Goal: Information Seeking & Learning: Learn about a topic

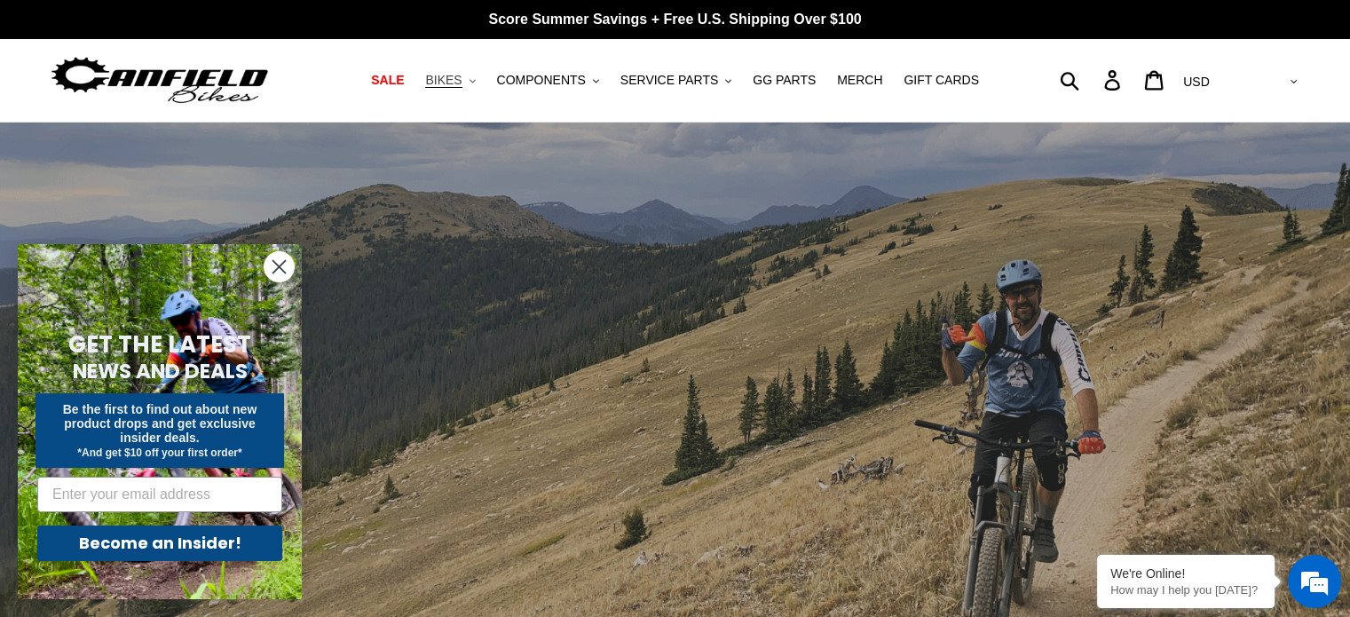
click at [462, 77] on span "BIKES" at bounding box center [443, 80] width 36 height 15
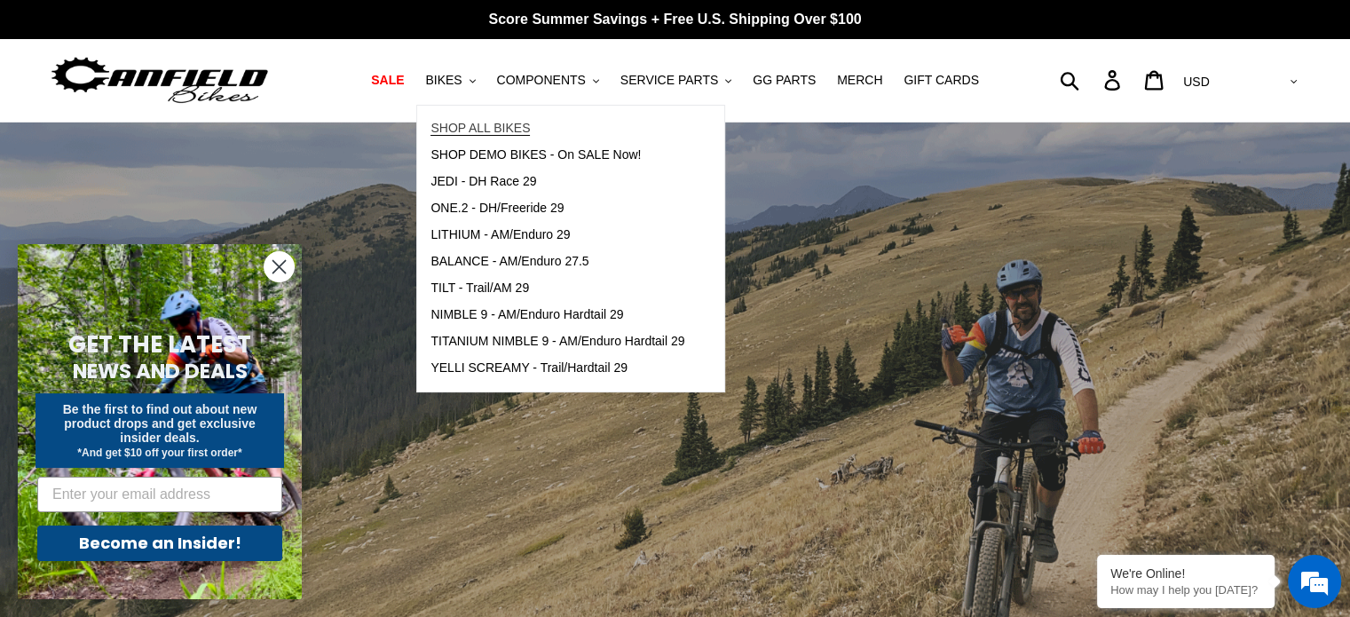
click at [486, 123] on span "SHOP ALL BIKES" at bounding box center [480, 128] width 99 height 15
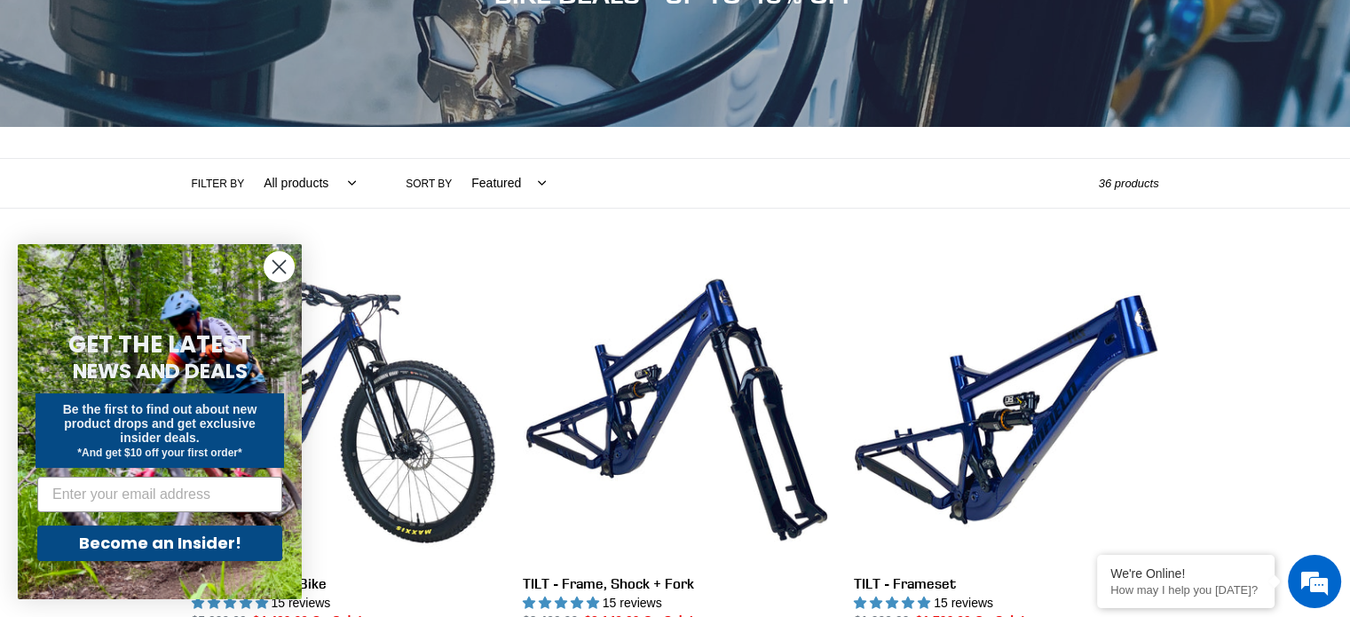
scroll to position [266, 0]
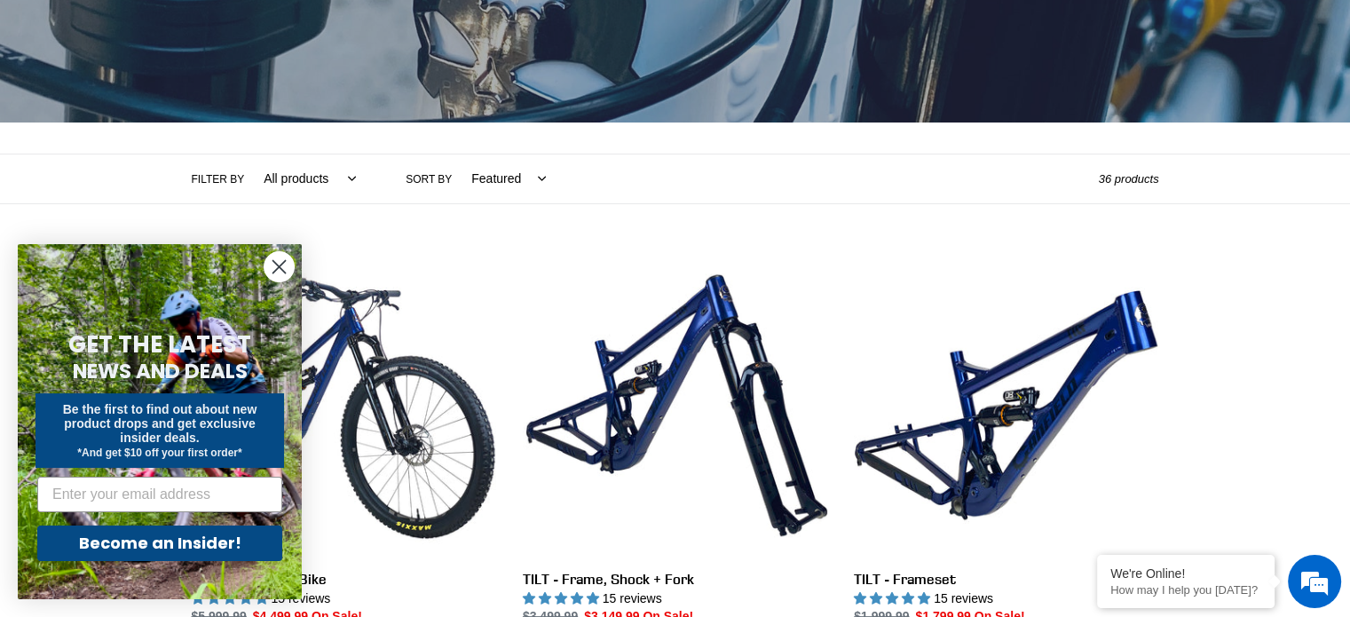
click at [284, 264] on circle "Close dialog" at bounding box center [279, 266] width 29 height 29
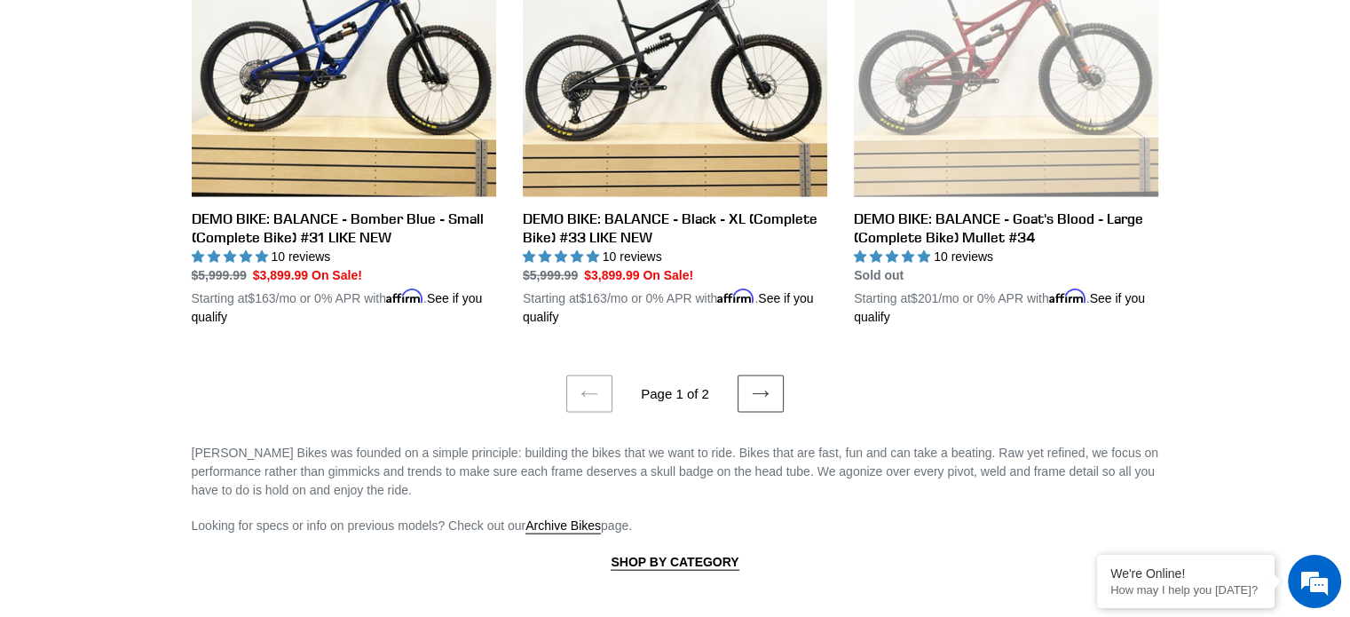
scroll to position [3817, 0]
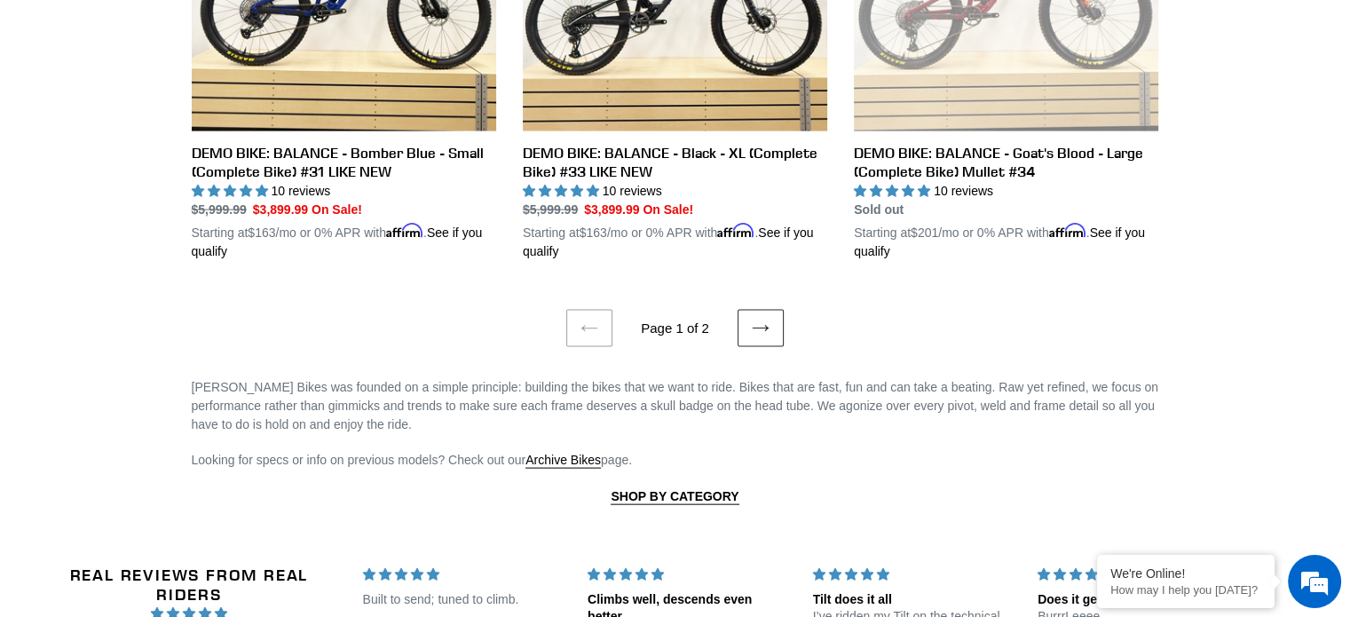
click at [759, 320] on icon at bounding box center [761, 329] width 18 height 18
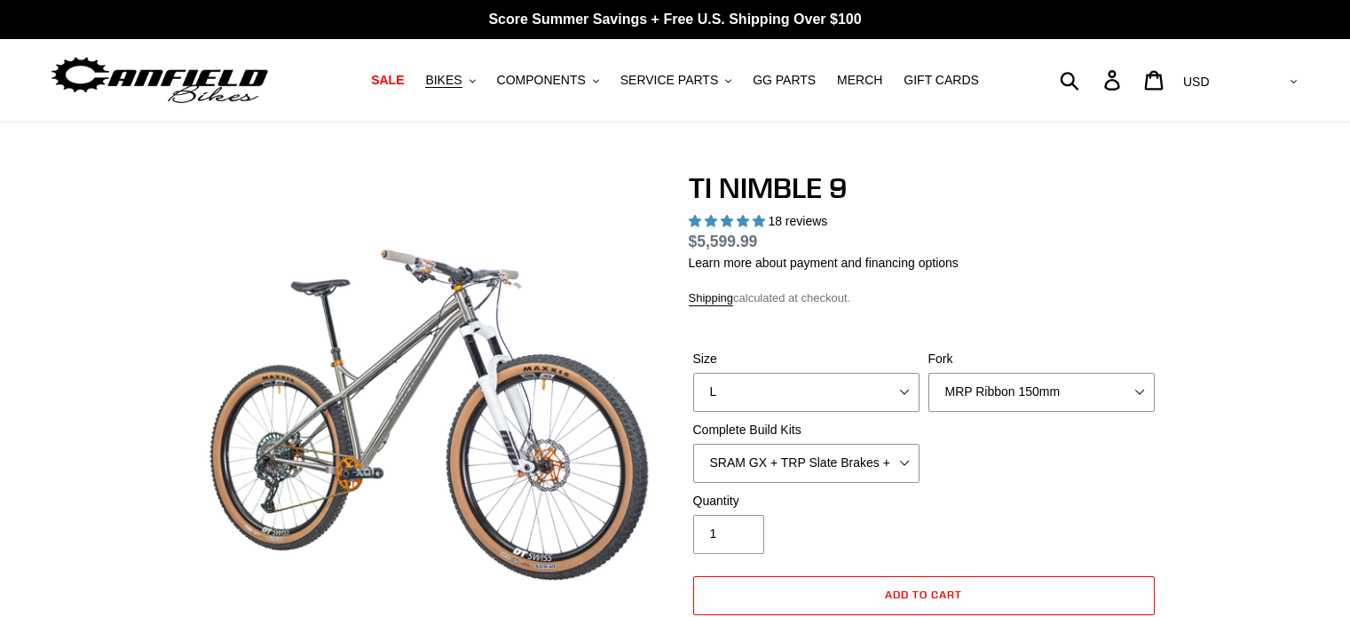
select select "highest-rating"
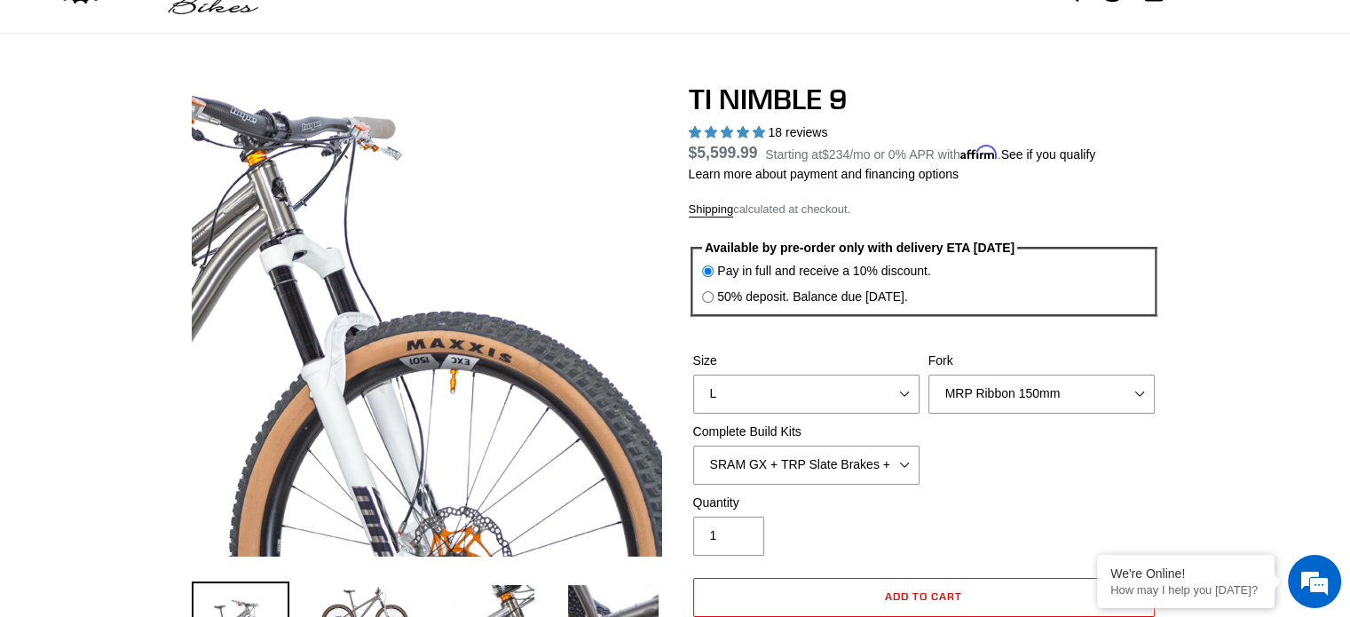
scroll to position [178, 0]
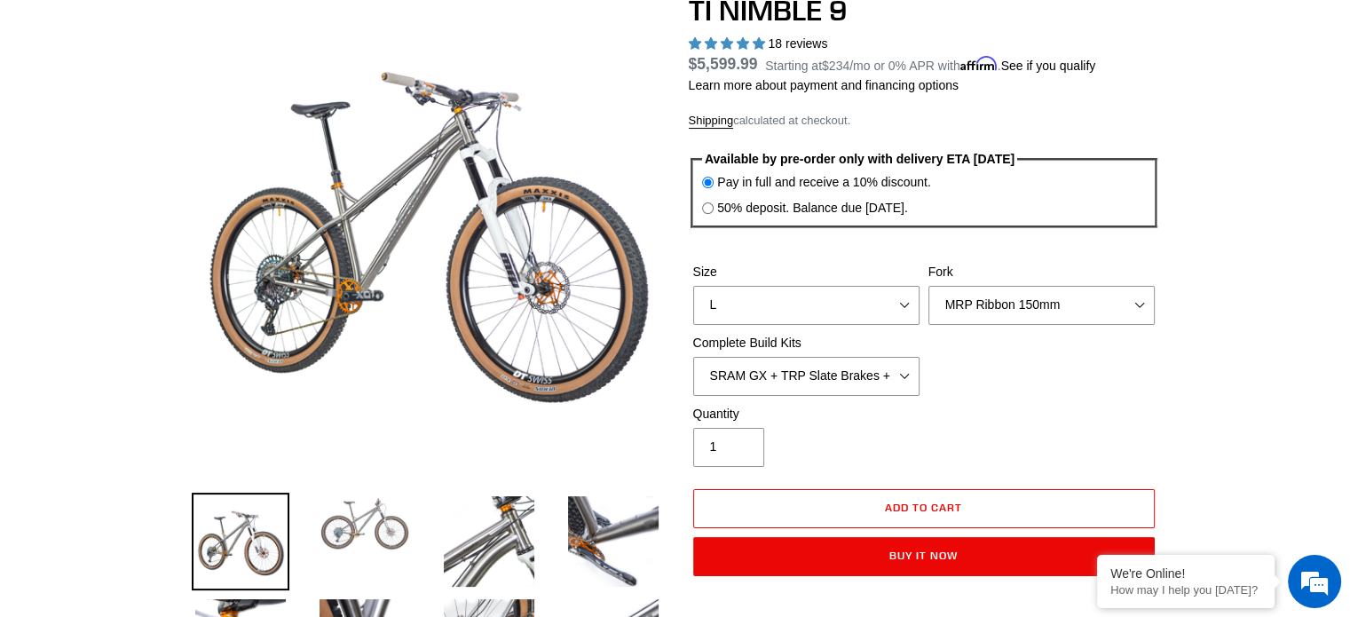
click at [344, 526] on img at bounding box center [365, 524] width 98 height 62
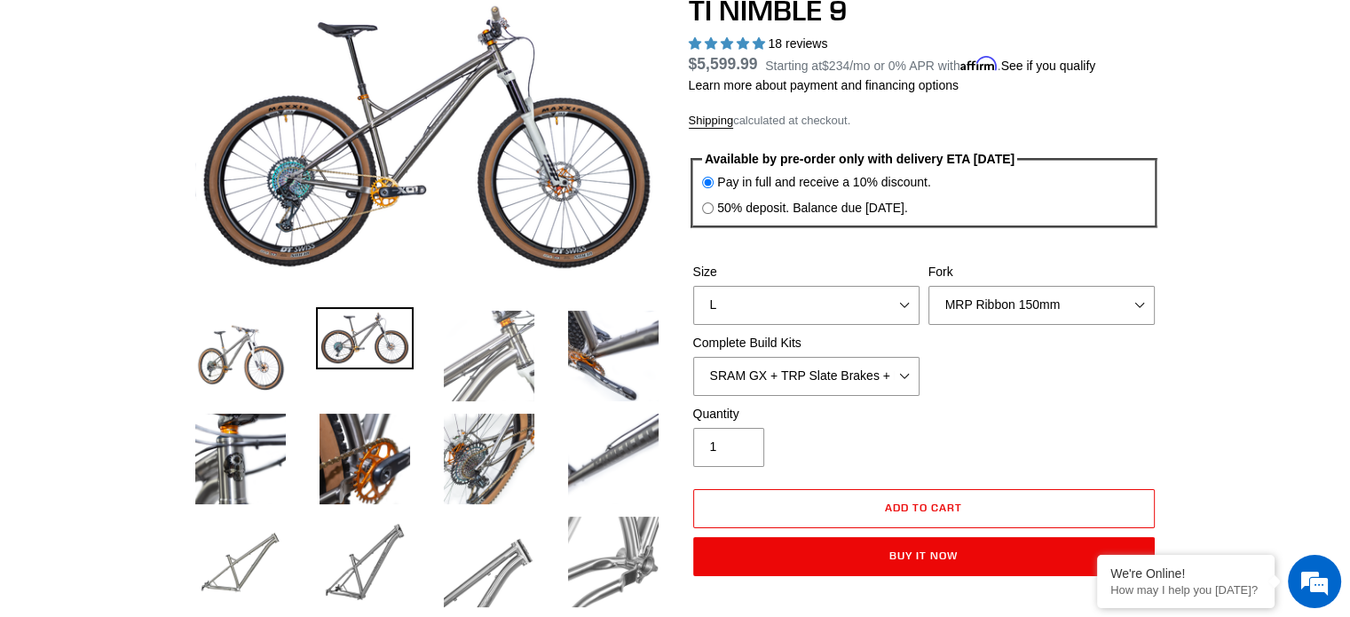
click at [491, 372] on img at bounding box center [489, 356] width 98 height 98
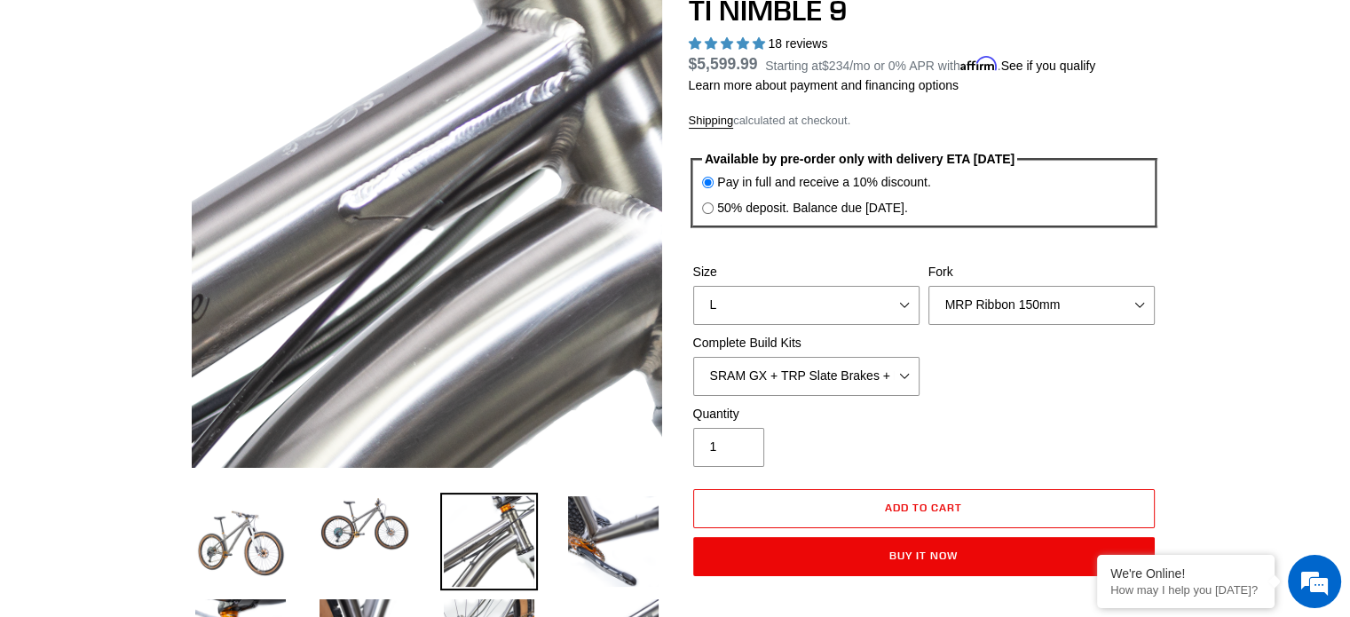
click at [496, 184] on img at bounding box center [338, 288] width 1065 height 1065
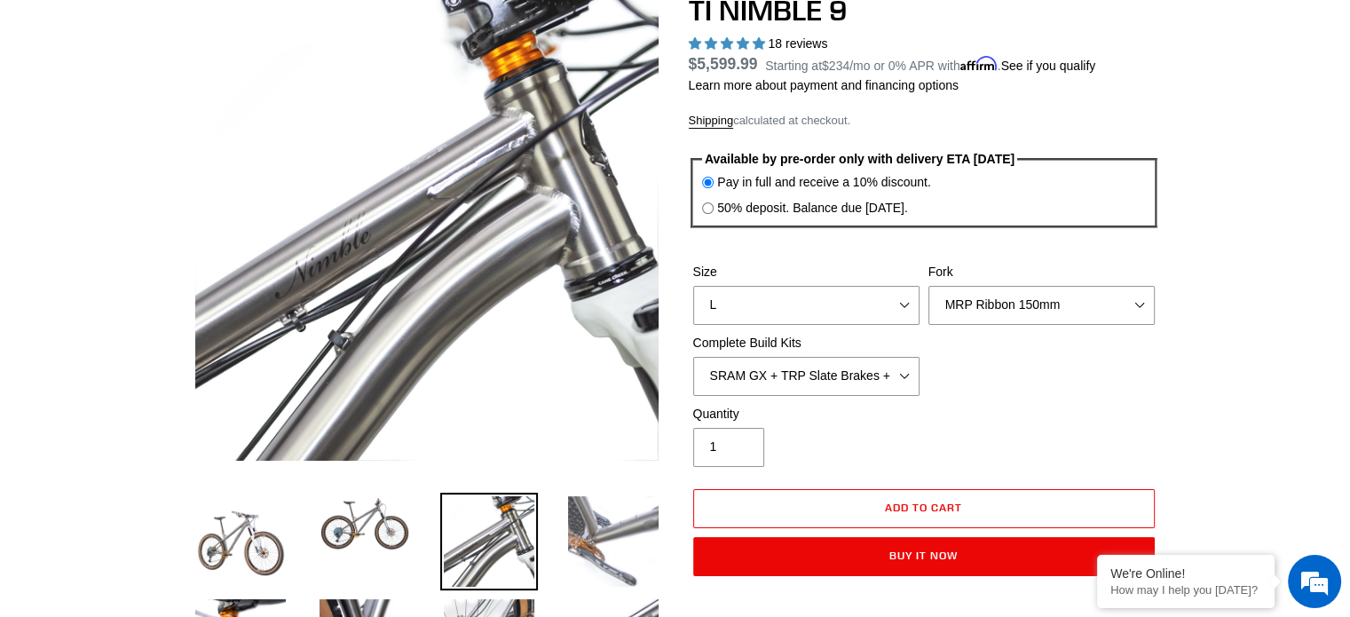
click at [625, 518] on img at bounding box center [614, 542] width 98 height 98
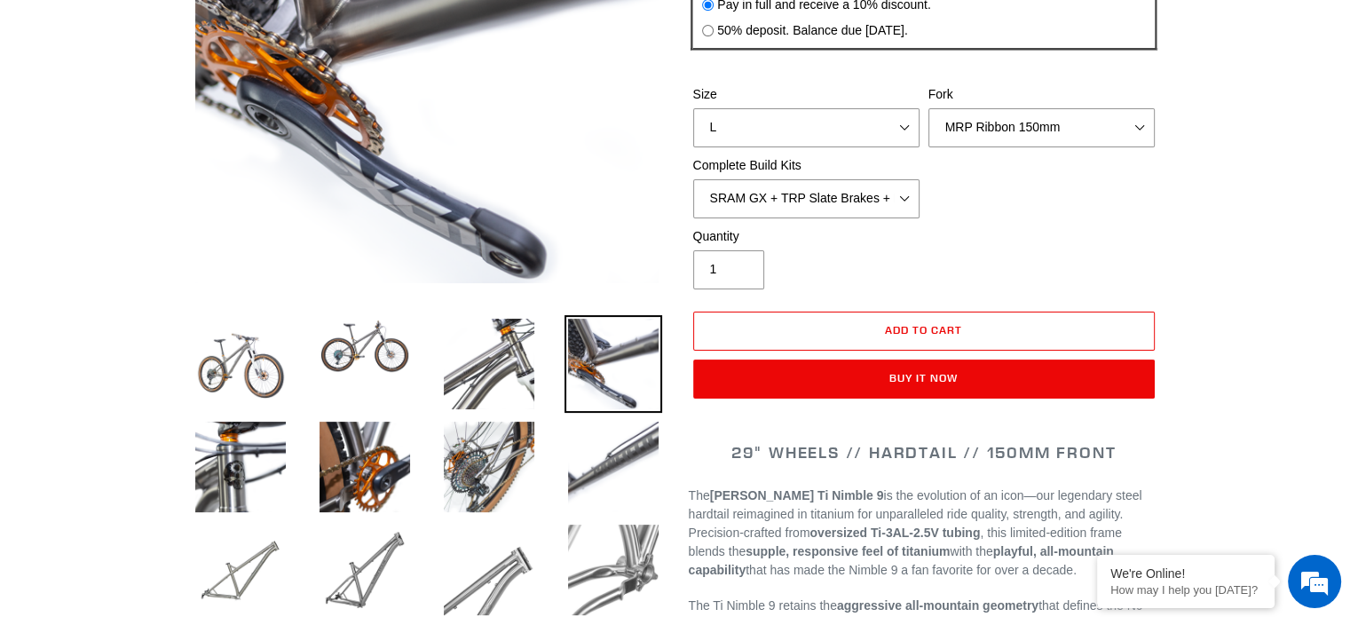
scroll to position [444, 0]
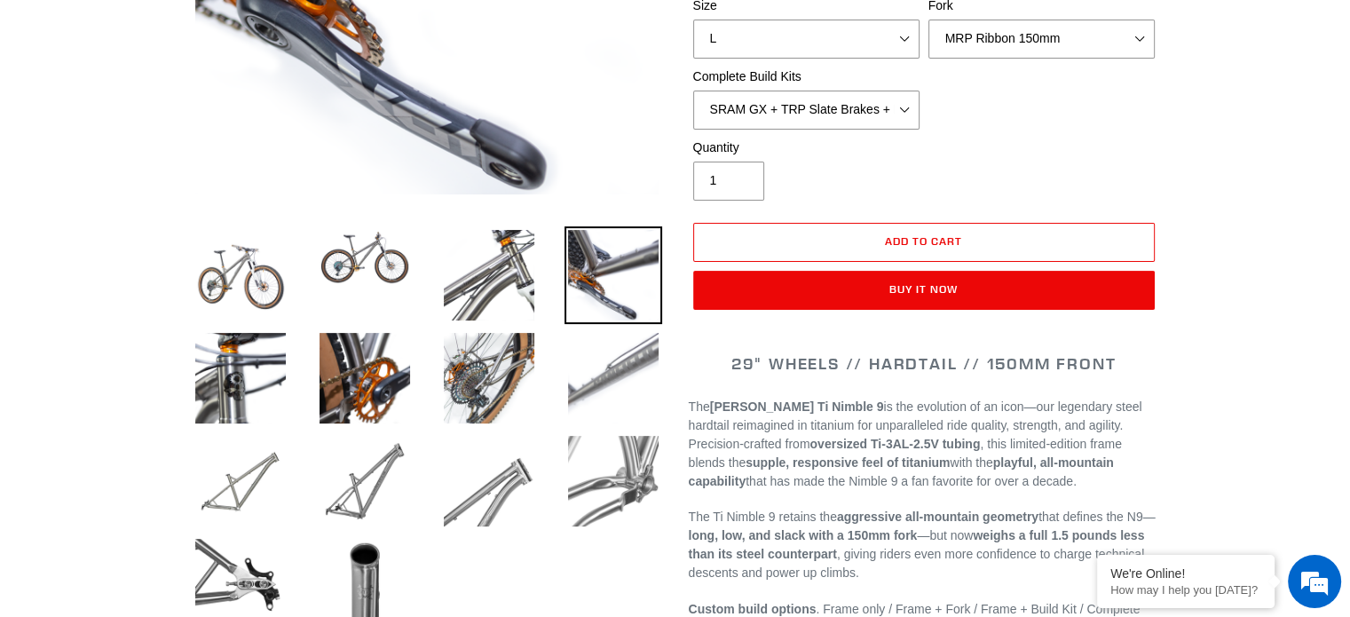
click at [614, 382] on img at bounding box center [614, 378] width 98 height 98
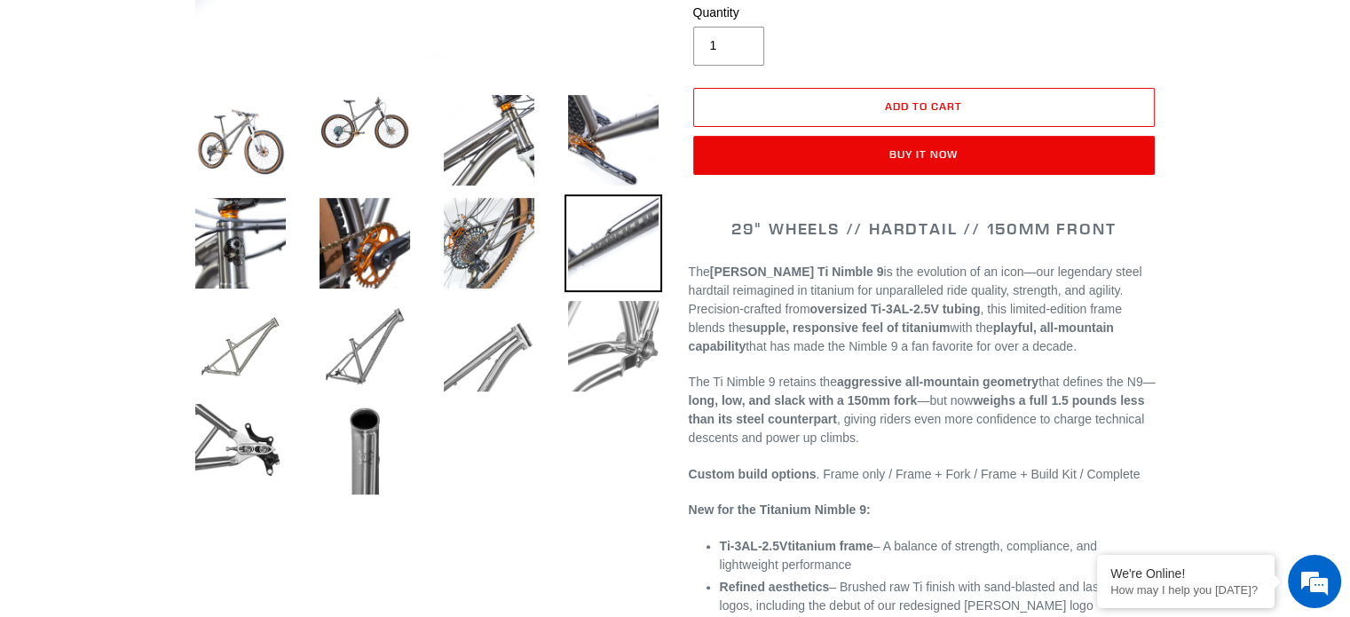
scroll to position [621, 0]
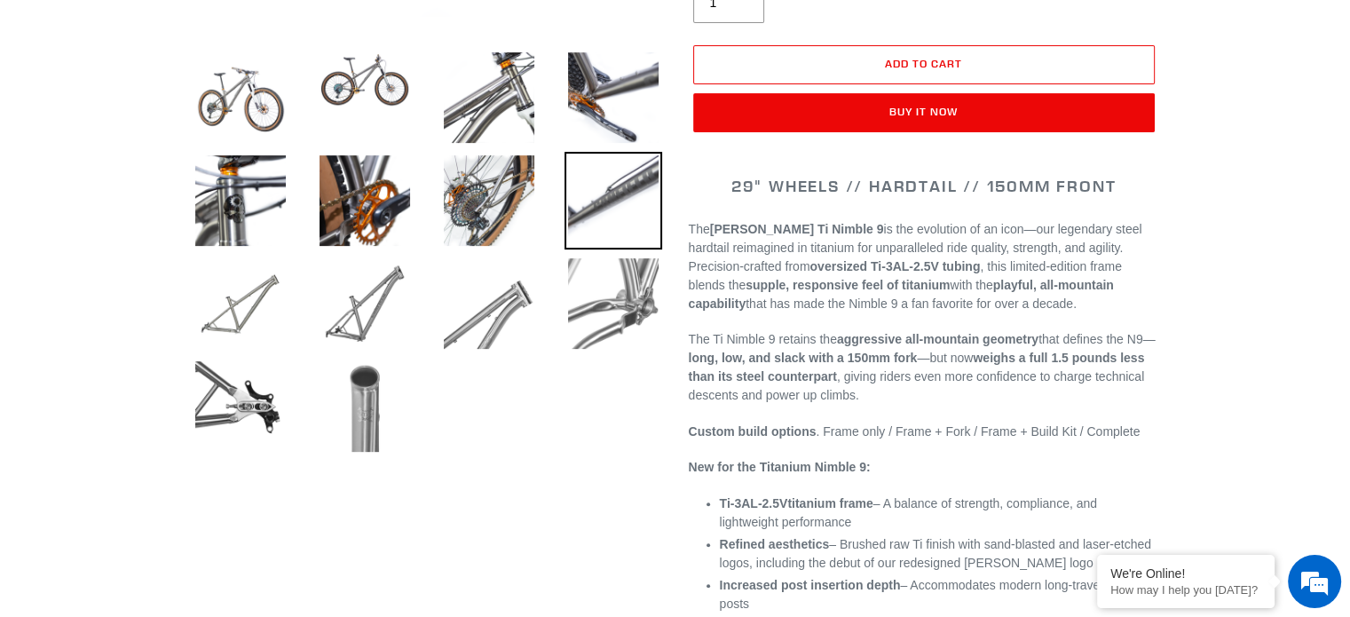
click at [372, 416] on img at bounding box center [365, 407] width 98 height 98
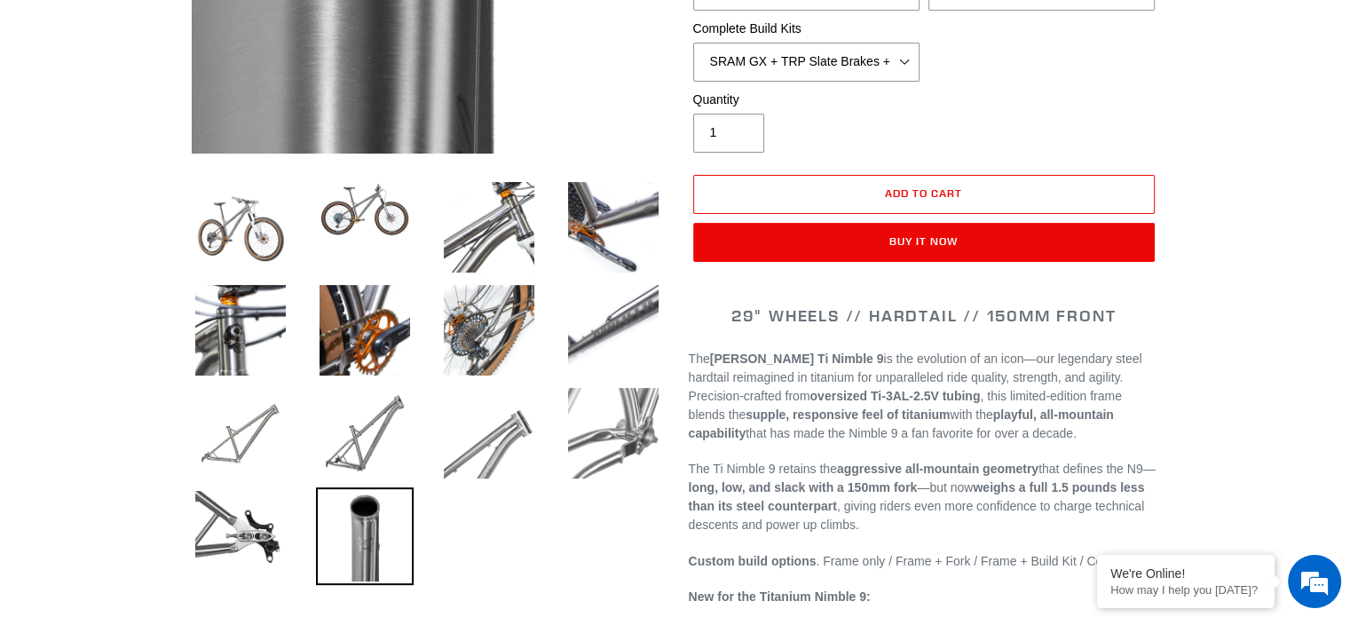
scroll to position [533, 0]
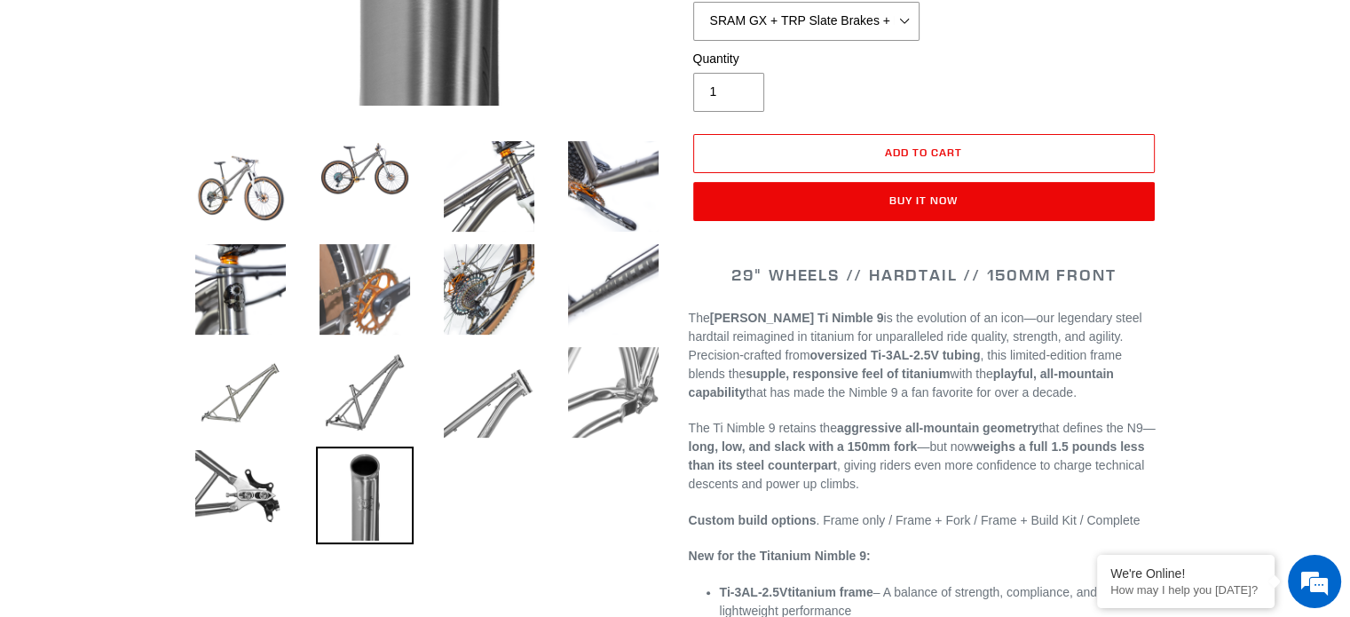
click at [368, 308] on img at bounding box center [365, 290] width 98 height 98
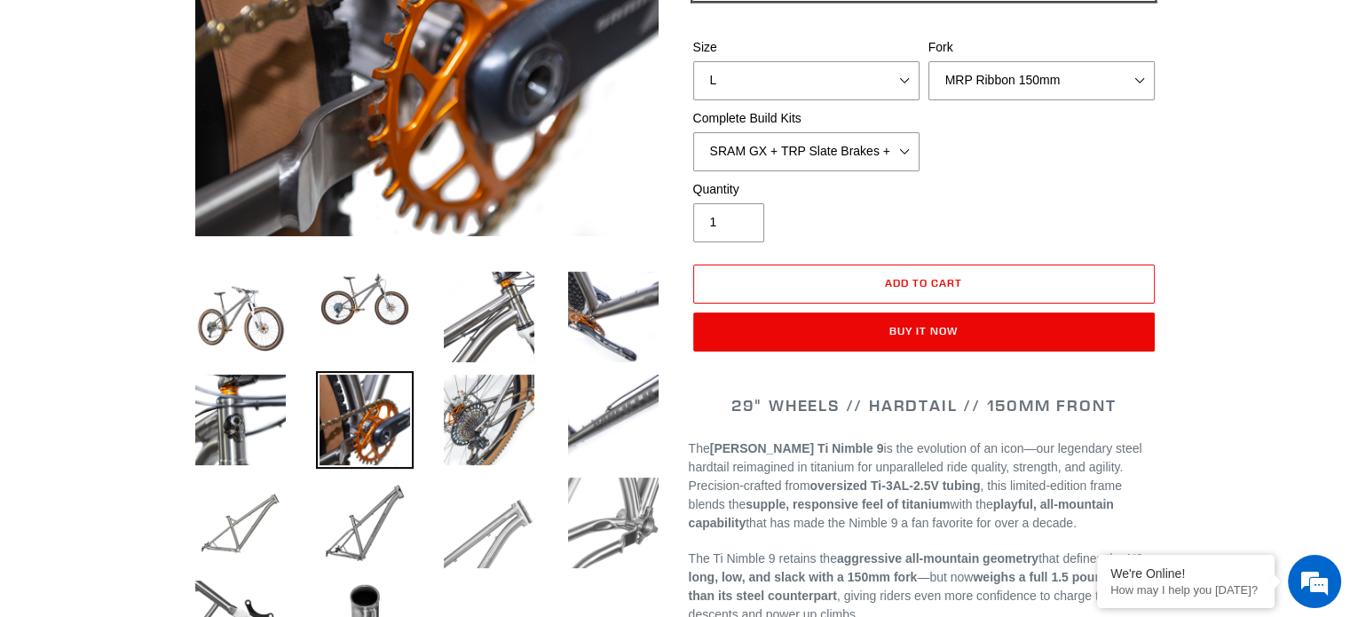
scroll to position [444, 0]
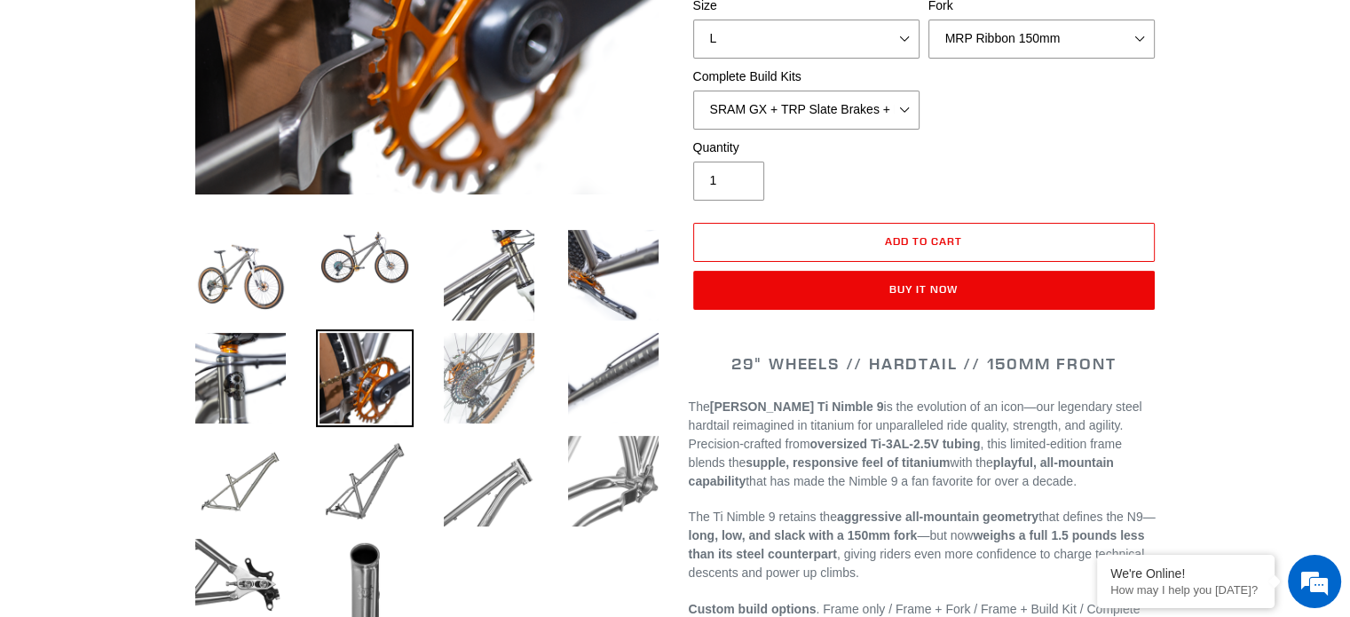
click at [509, 387] on img at bounding box center [489, 378] width 98 height 98
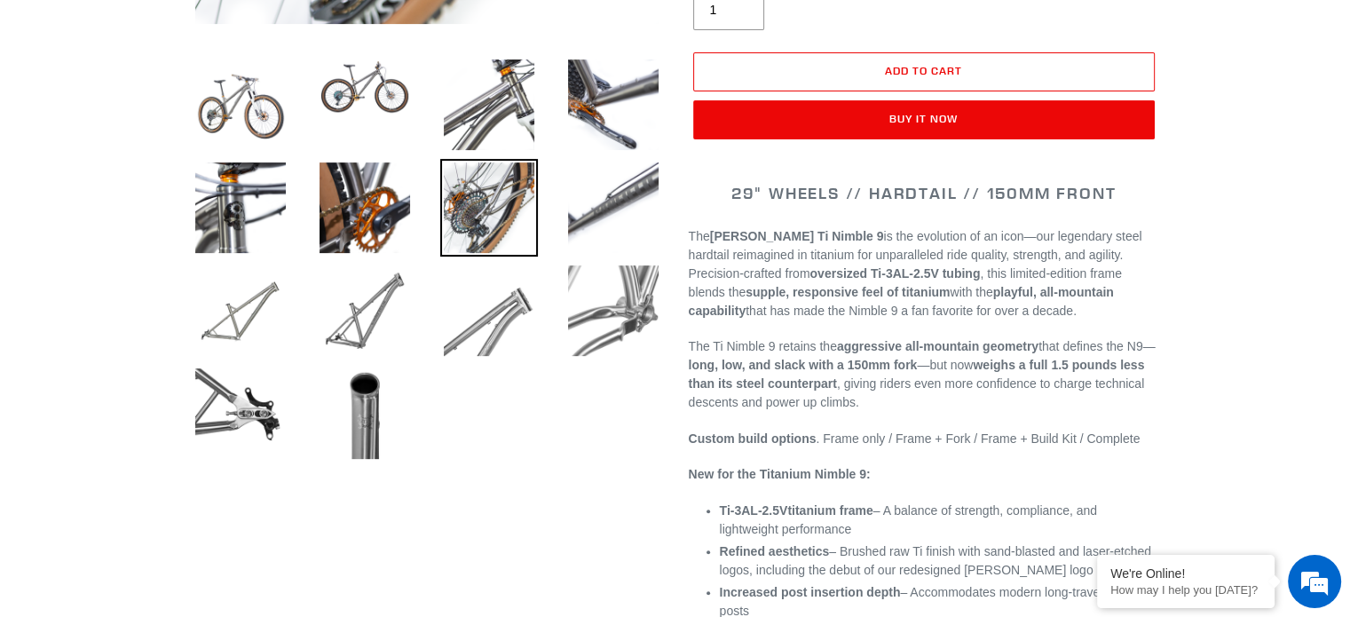
scroll to position [621, 0]
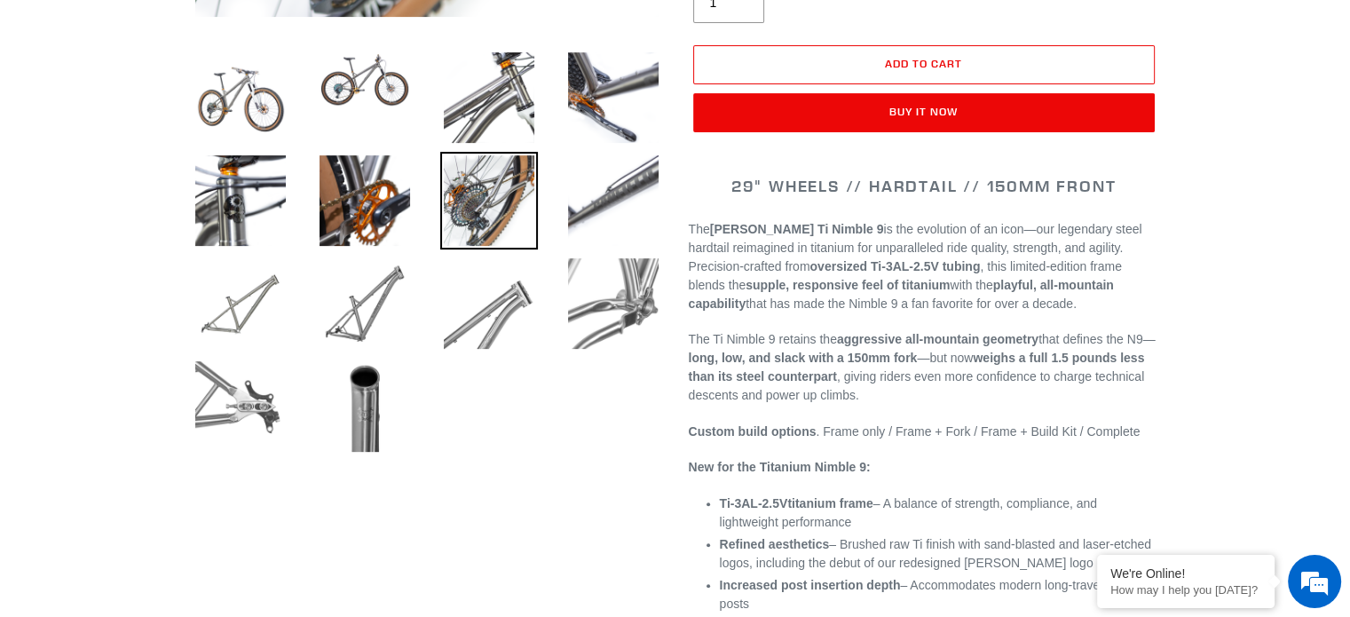
click at [257, 420] on img at bounding box center [241, 407] width 98 height 98
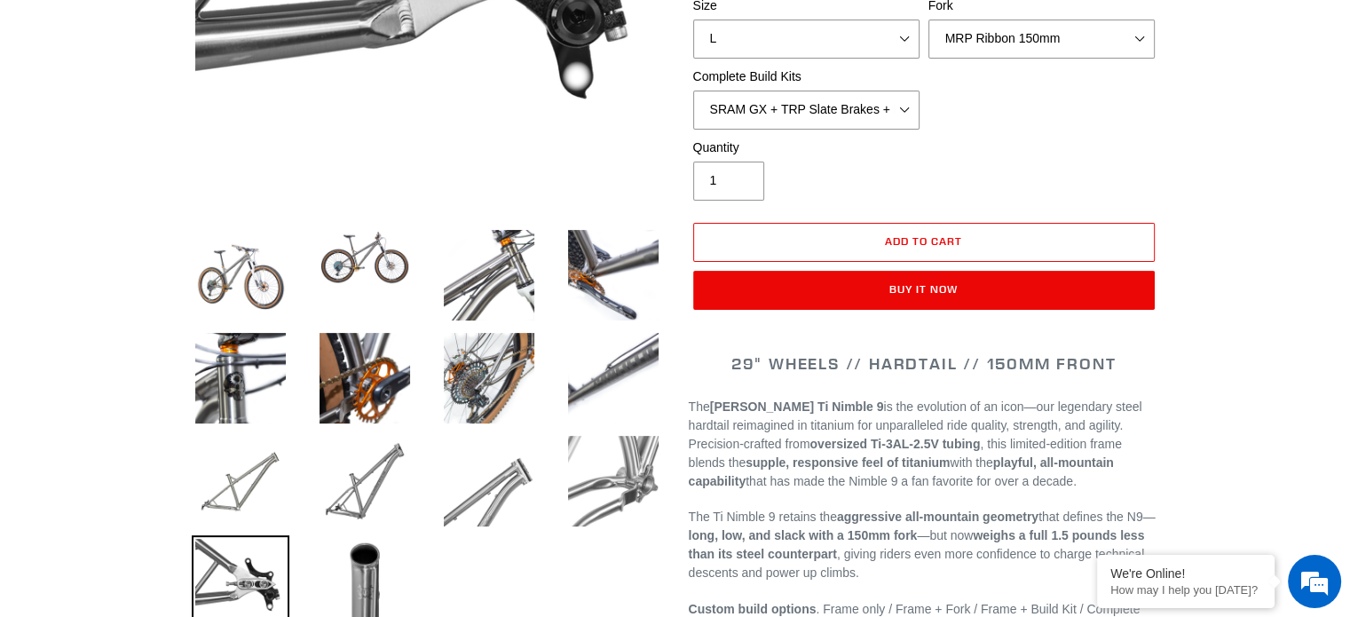
scroll to position [533, 0]
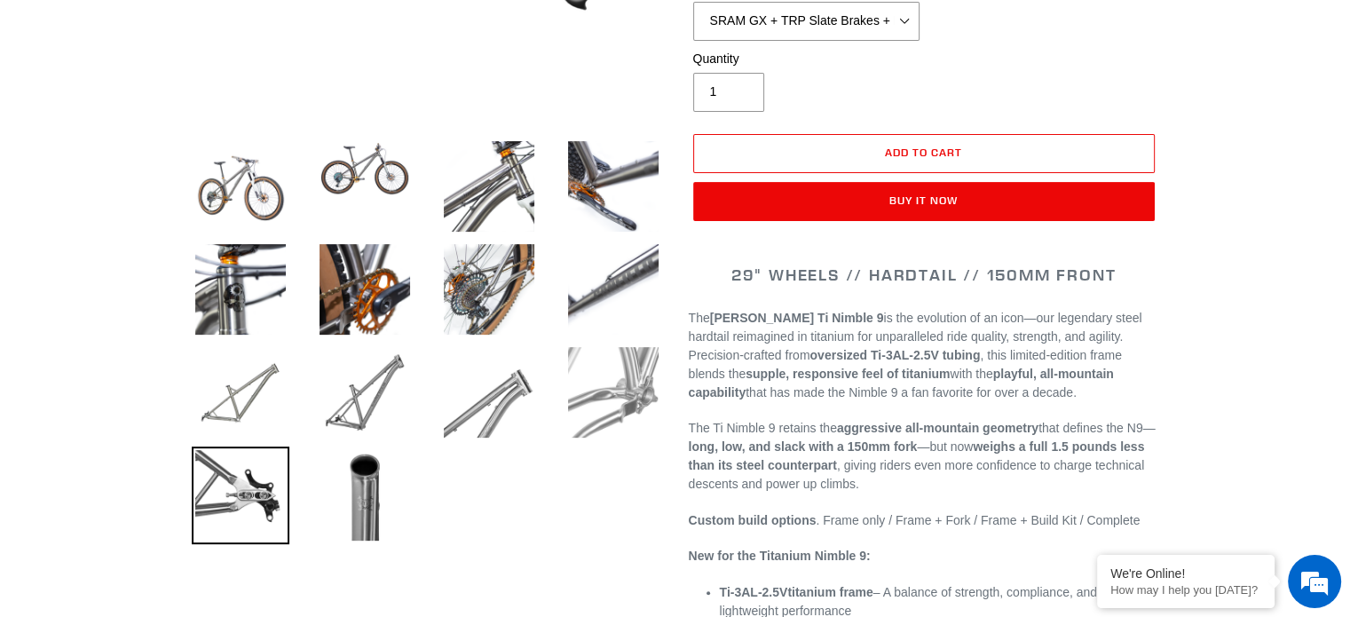
click at [607, 414] on img at bounding box center [614, 393] width 98 height 98
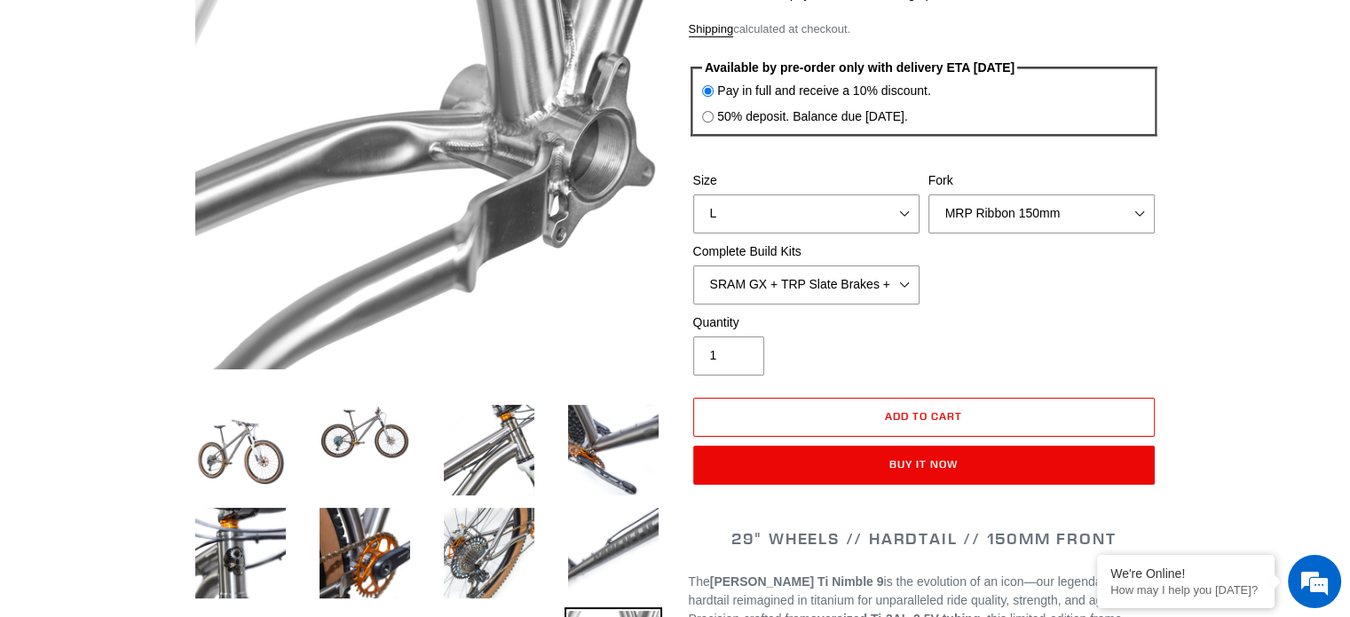
scroll to position [266, 0]
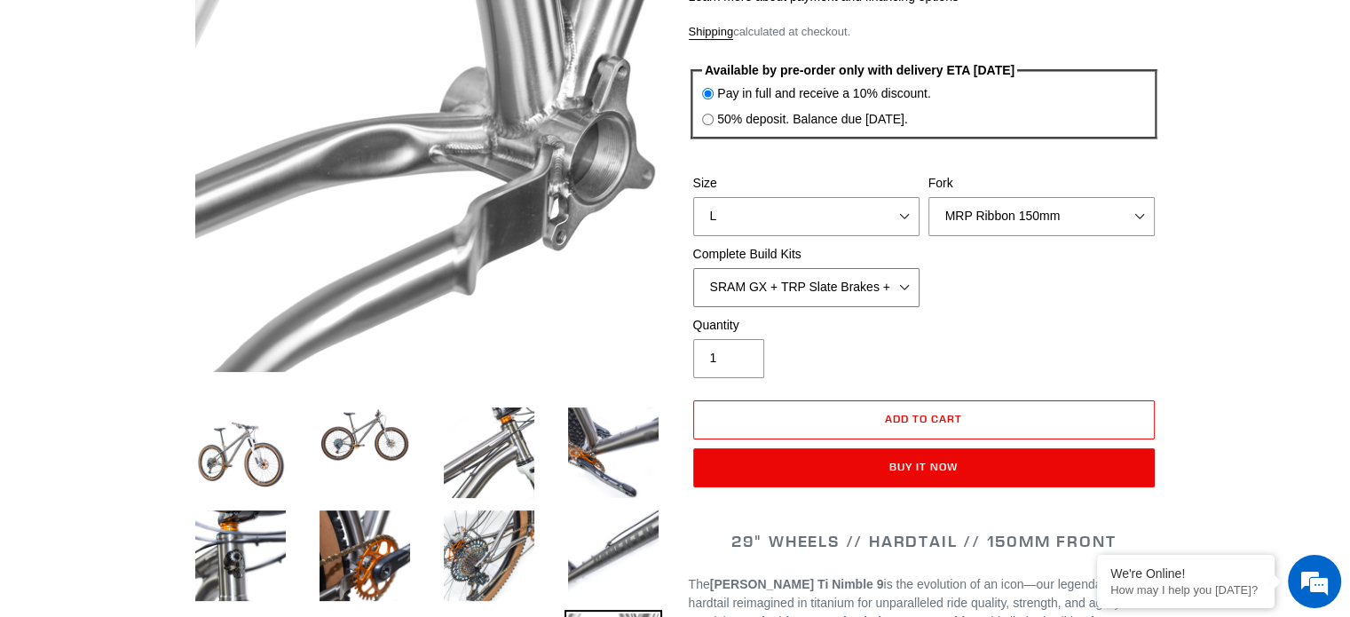
click at [898, 286] on select "SRAM GX + TRP Slate Brakes + Rotors + e13 LG-1 Wheels SHIMANO XT + SHIMANO brak…" at bounding box center [806, 287] width 226 height 39
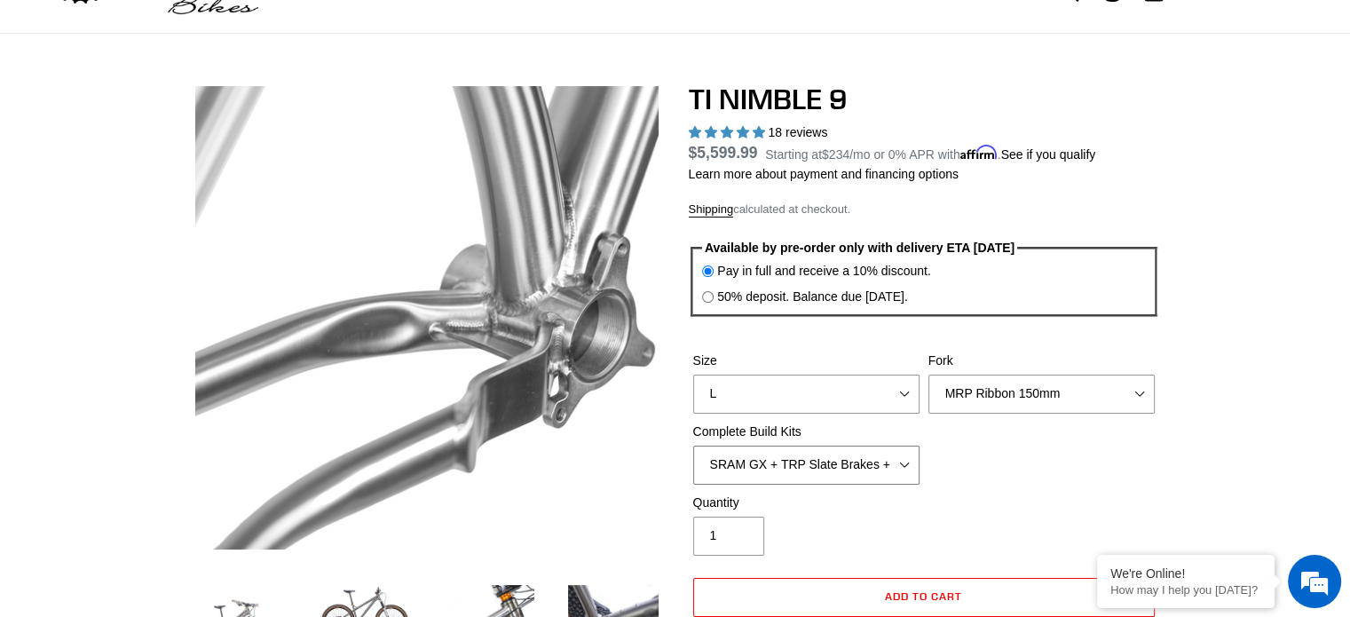
scroll to position [0, 0]
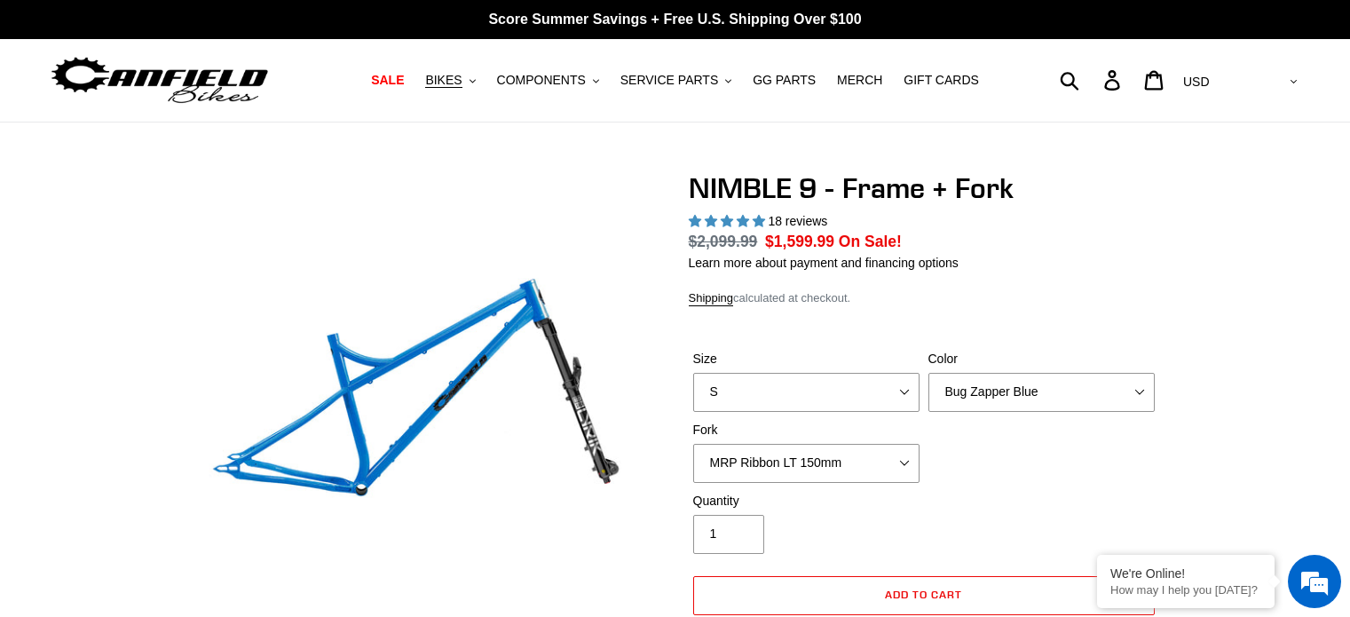
select select "highest-rating"
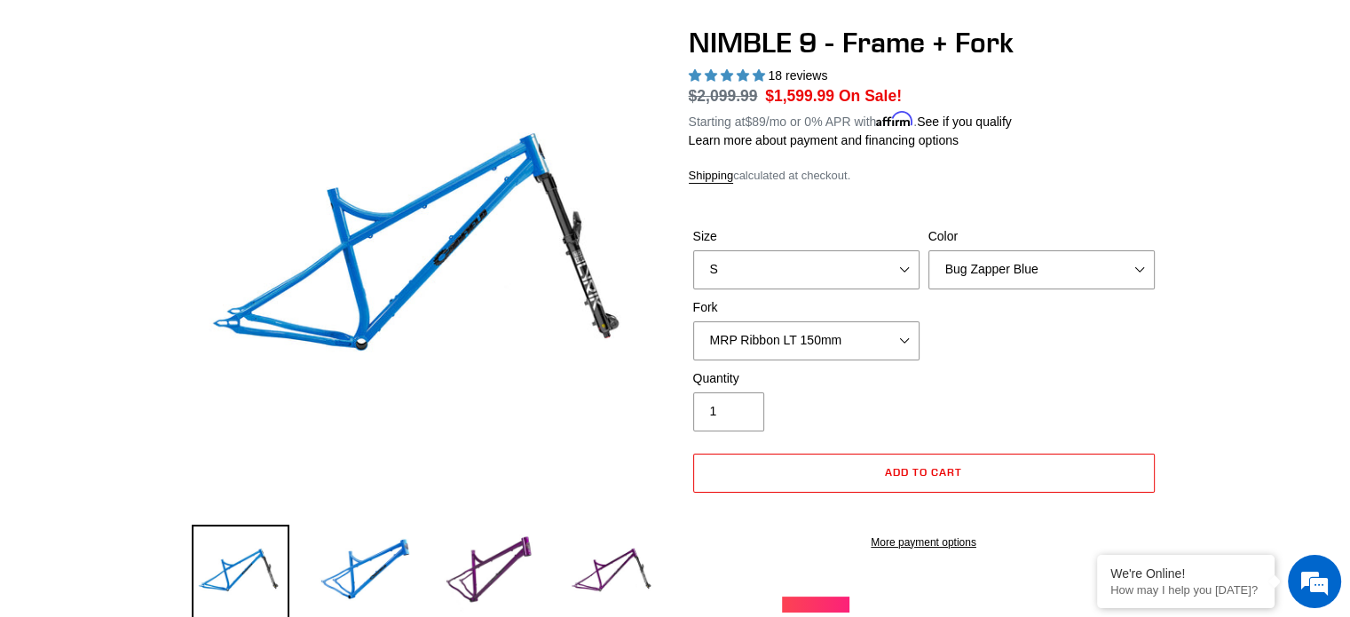
scroll to position [178, 0]
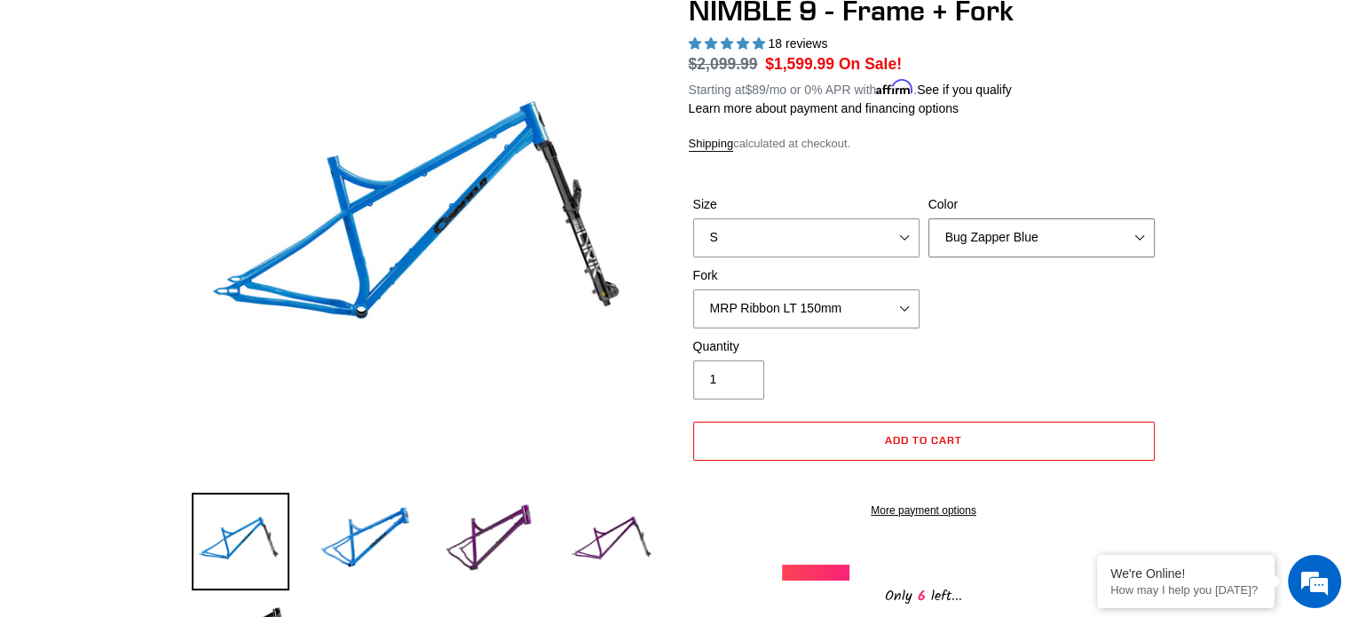
click at [1042, 235] on select "Bug Zapper Blue Purple Haze - Sold Out Galaxy Black" at bounding box center [1042, 237] width 226 height 39
select select "Galaxy Black"
click at [929, 218] on select "Bug Zapper Blue Purple Haze - Sold Out Galaxy Black" at bounding box center [1042, 237] width 226 height 39
click at [906, 308] on select "MRP Ribbon LT 150mm Fox 36 Factory Grip X 150mm (Special Order) RockShox Lyrik …" at bounding box center [806, 308] width 226 height 39
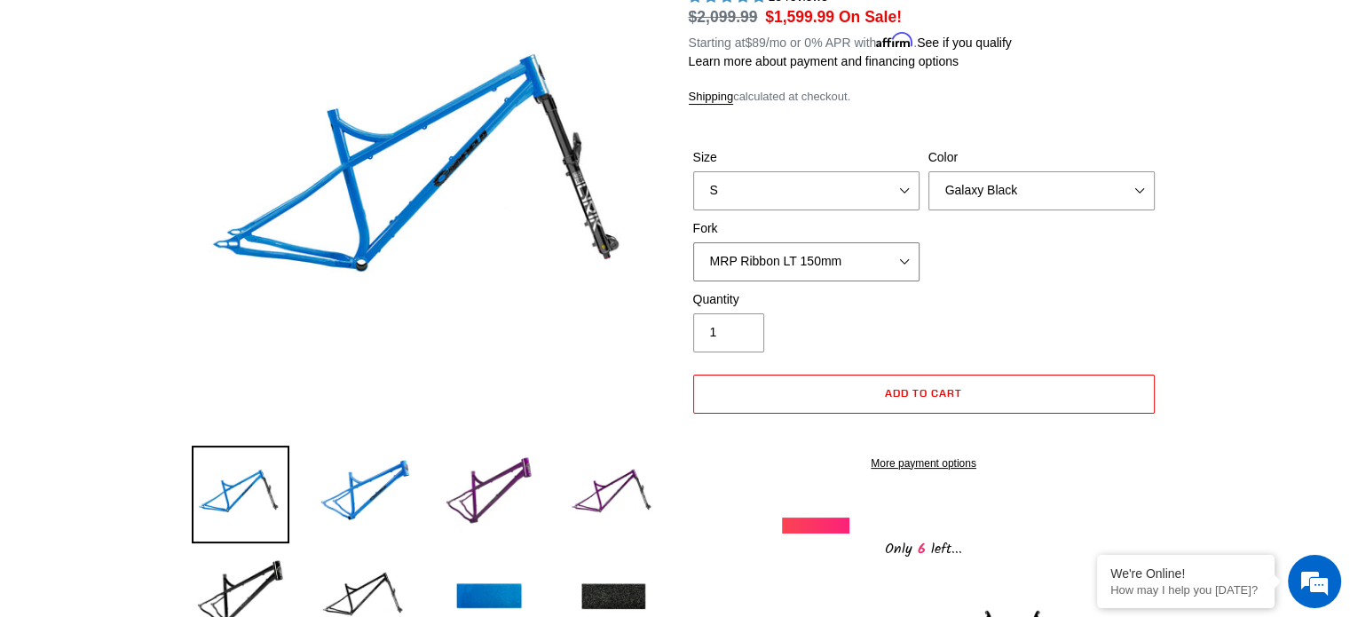
scroll to position [266, 0]
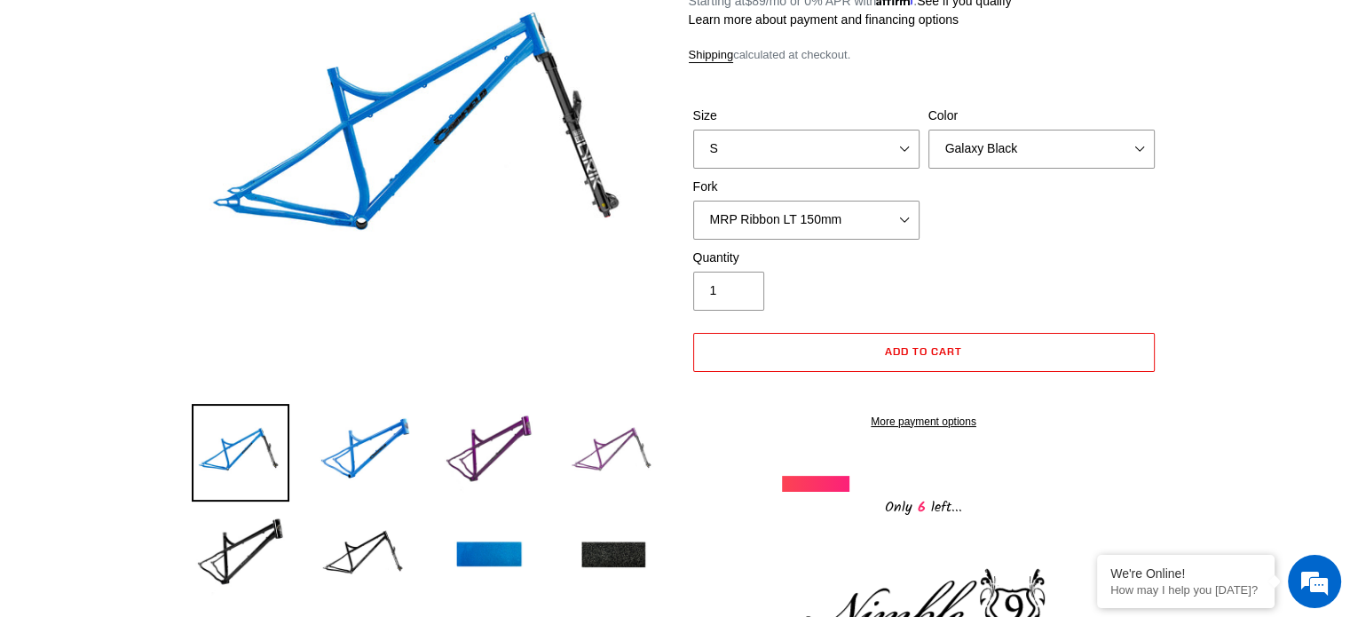
click at [605, 457] on img at bounding box center [614, 453] width 98 height 98
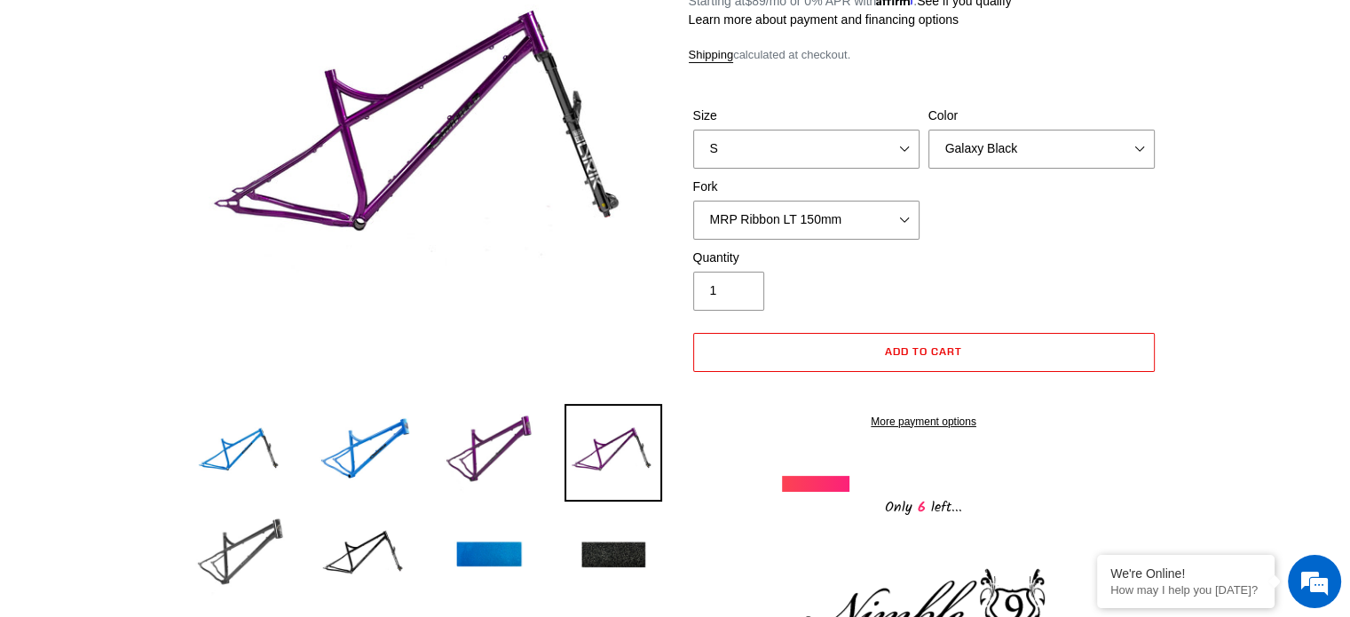
click at [249, 557] on img at bounding box center [241, 556] width 98 height 98
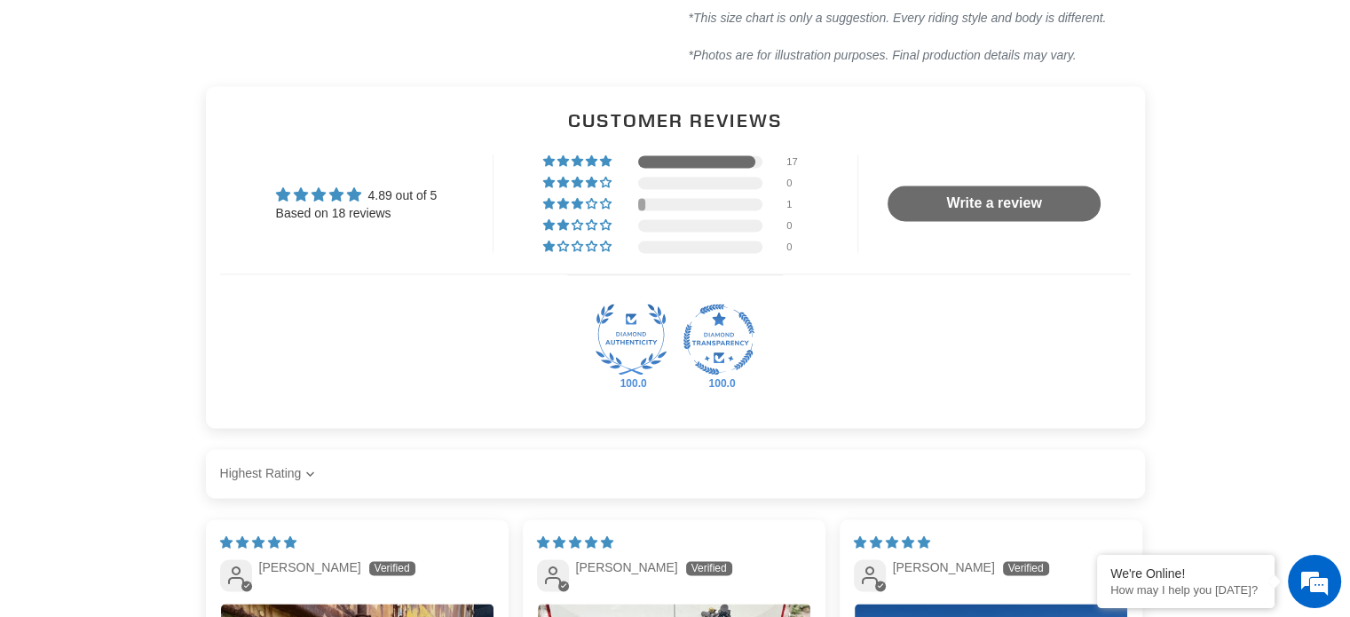
scroll to position [2486, 0]
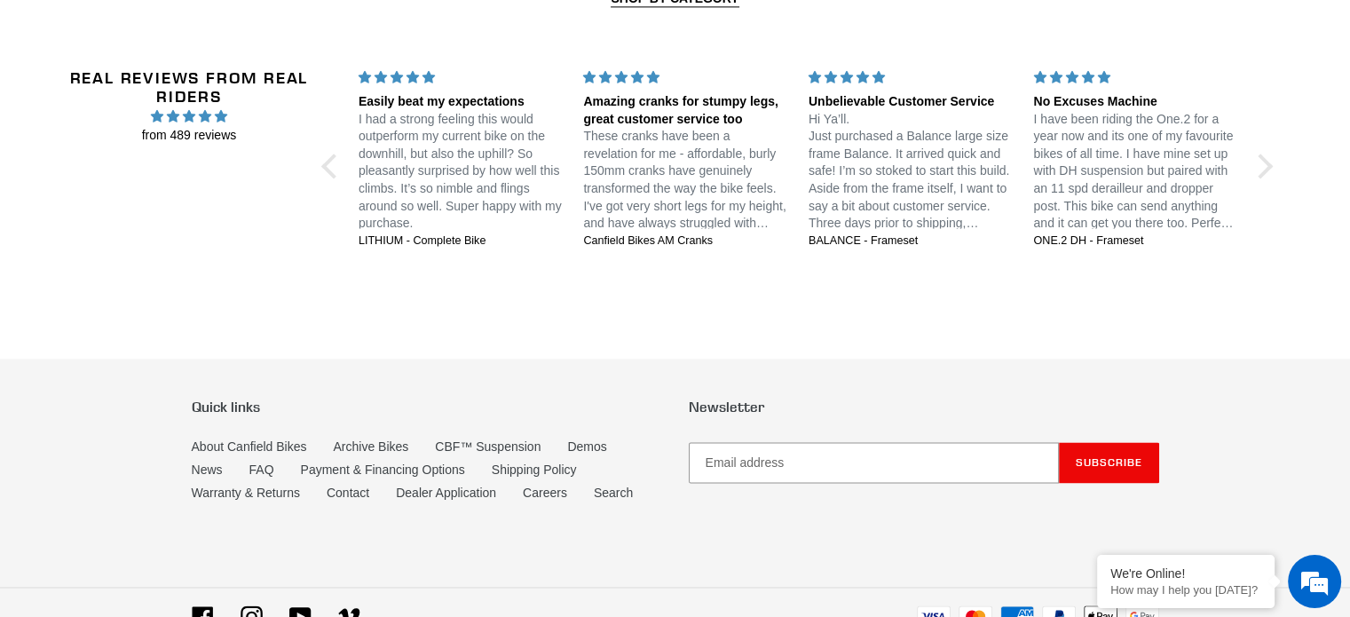
scroll to position [2657, 0]
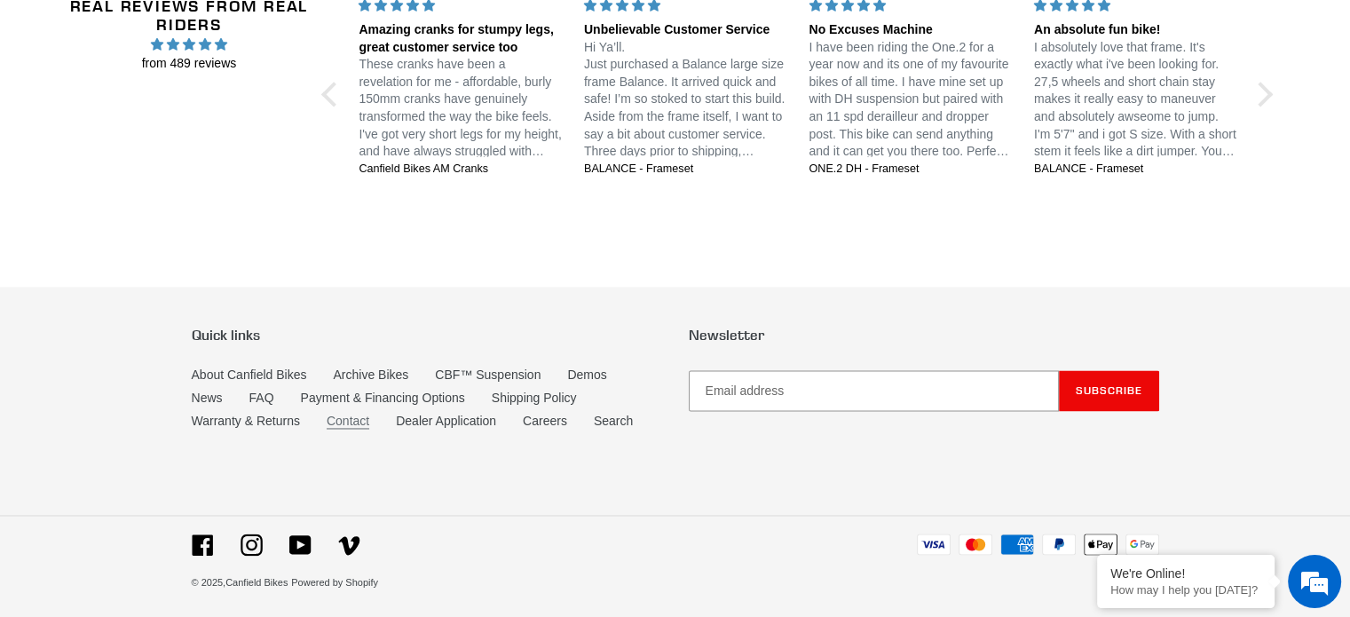
click at [345, 415] on link "Contact" at bounding box center [348, 421] width 43 height 15
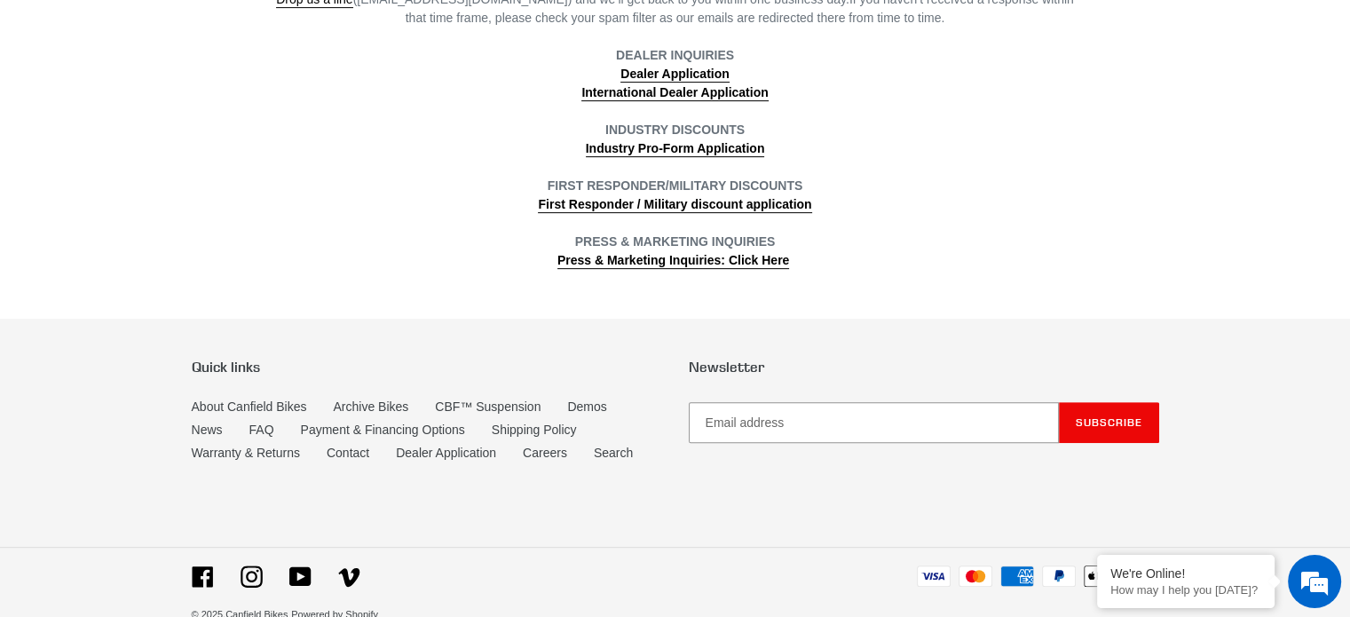
scroll to position [744, 0]
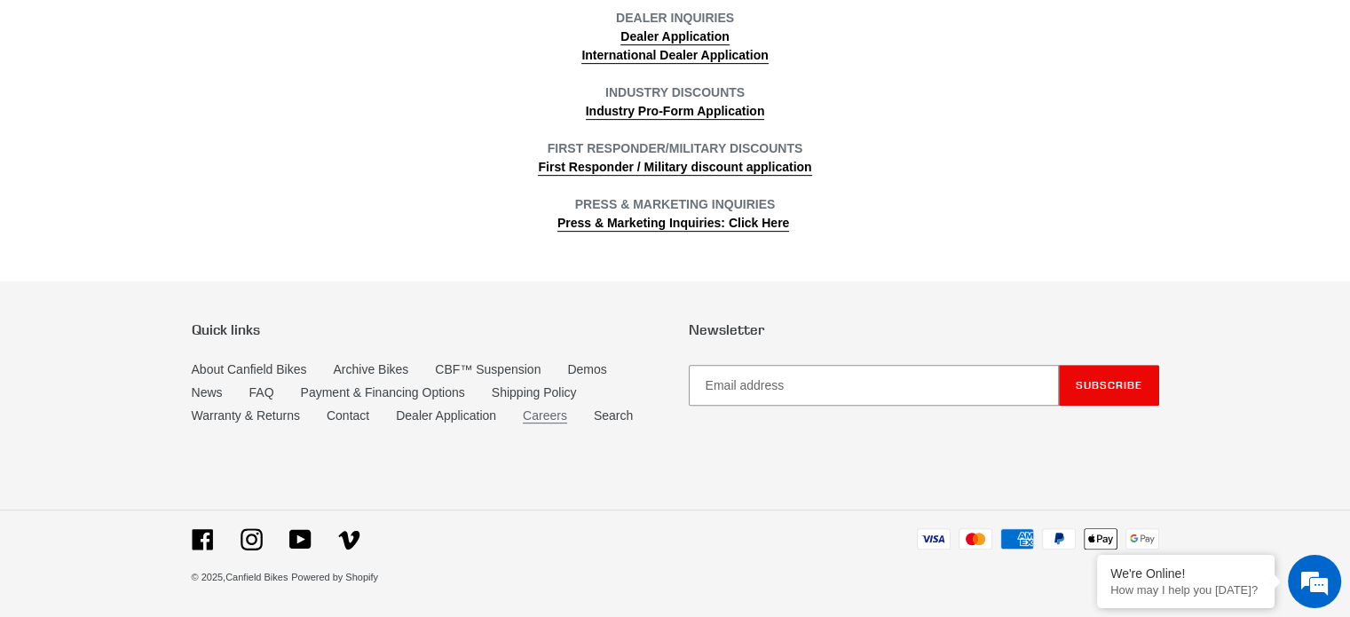
click at [543, 419] on link "Careers" at bounding box center [545, 415] width 44 height 15
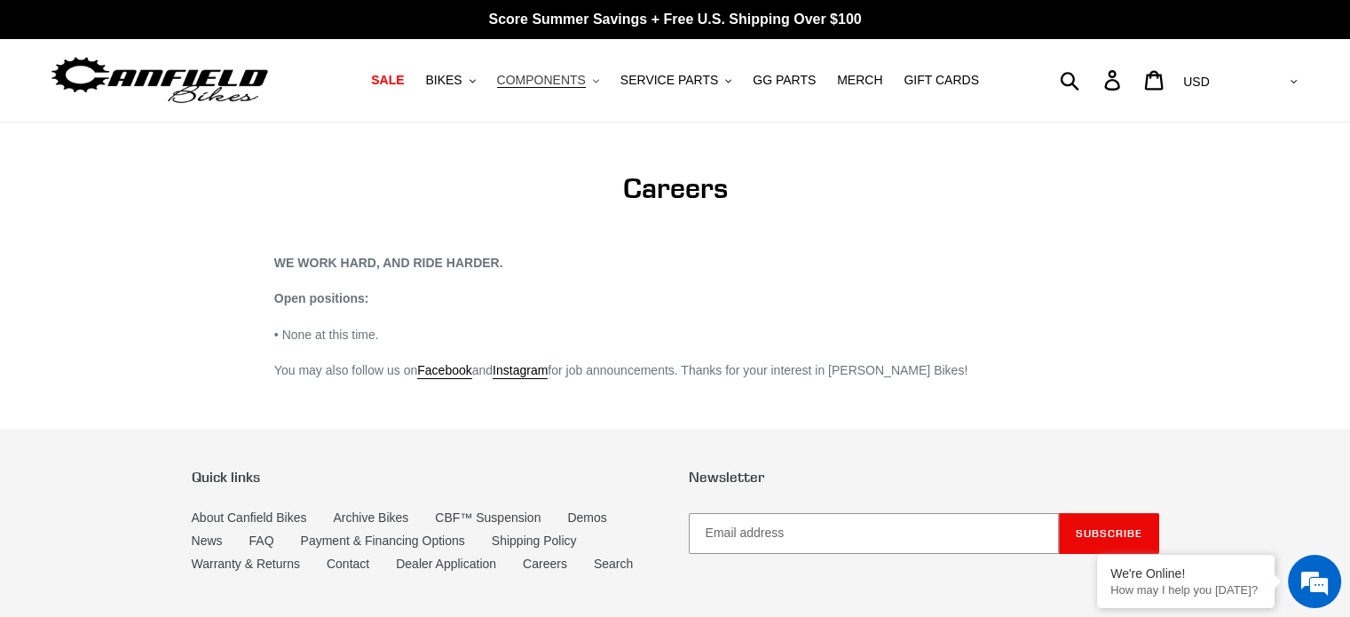
click at [568, 75] on span "COMPONENTS" at bounding box center [541, 80] width 89 height 15
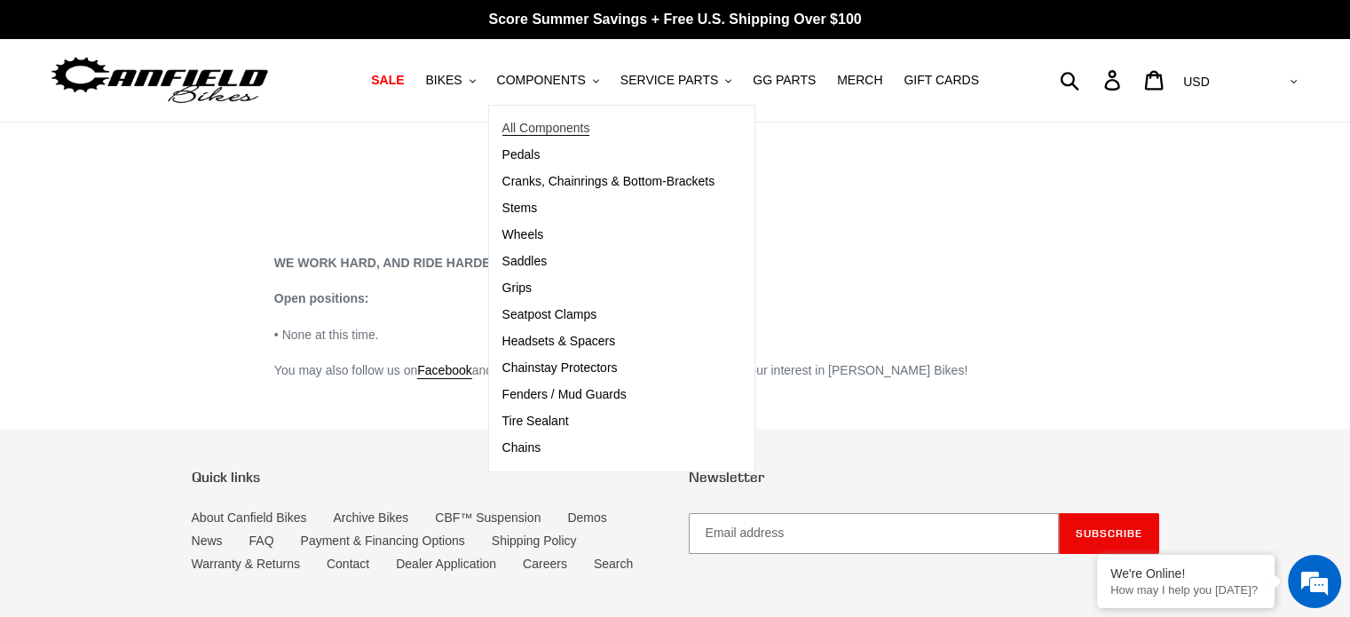
click at [539, 131] on span "All Components" at bounding box center [546, 128] width 88 height 15
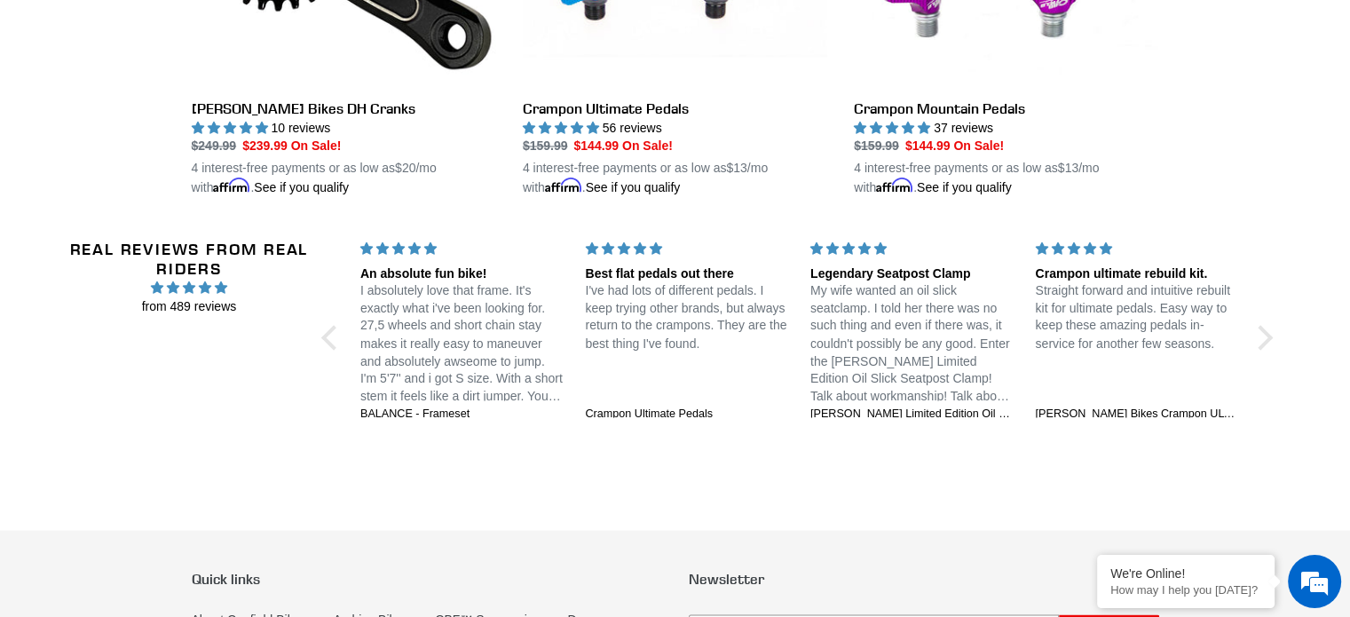
scroll to position [2824, 0]
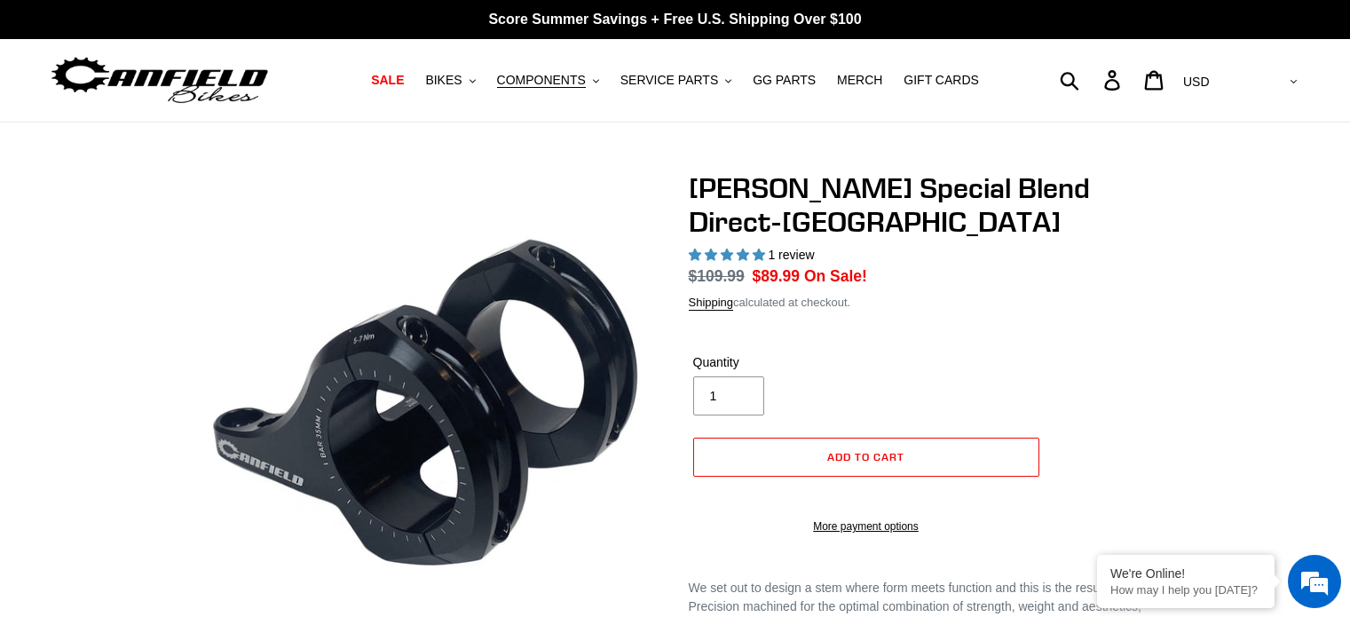
select select "highest-rating"
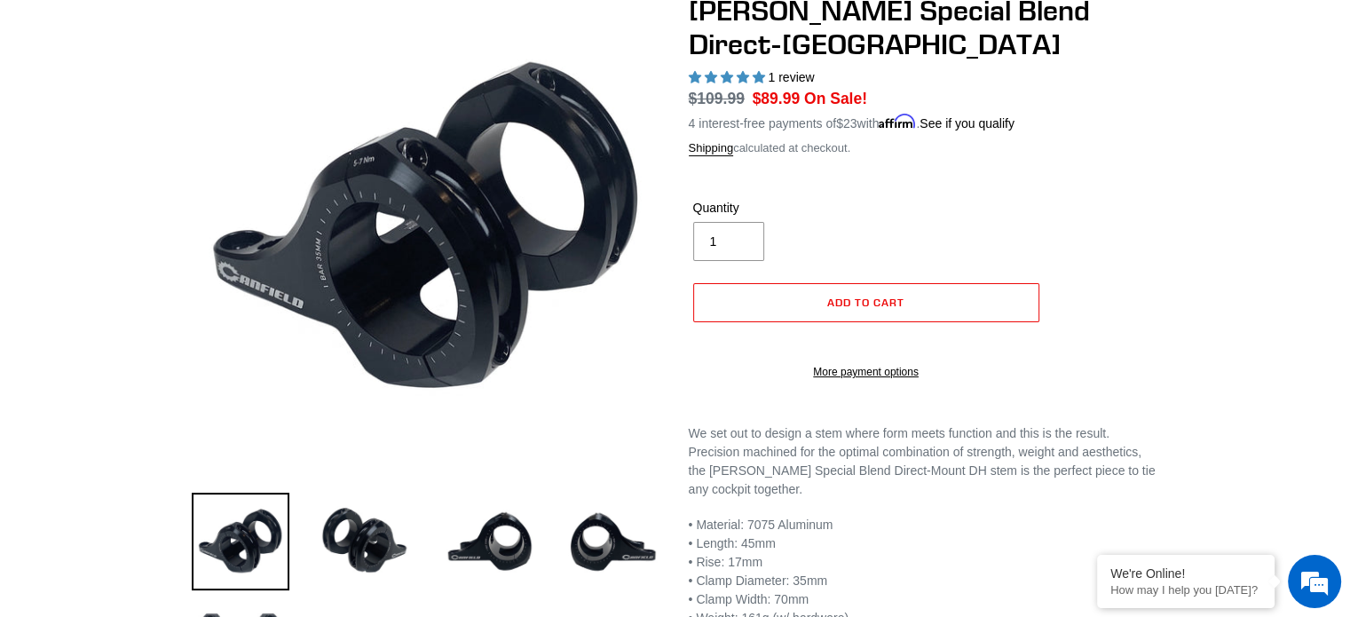
scroll to position [266, 0]
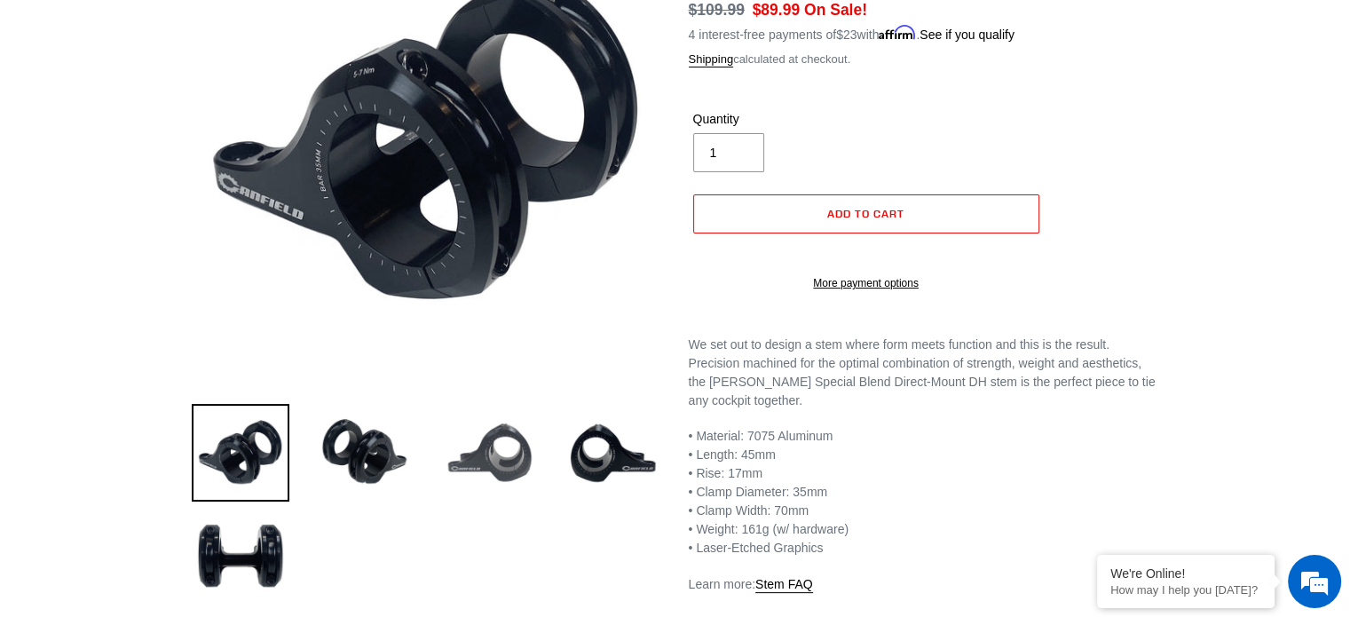
click at [478, 452] on img at bounding box center [489, 453] width 98 height 98
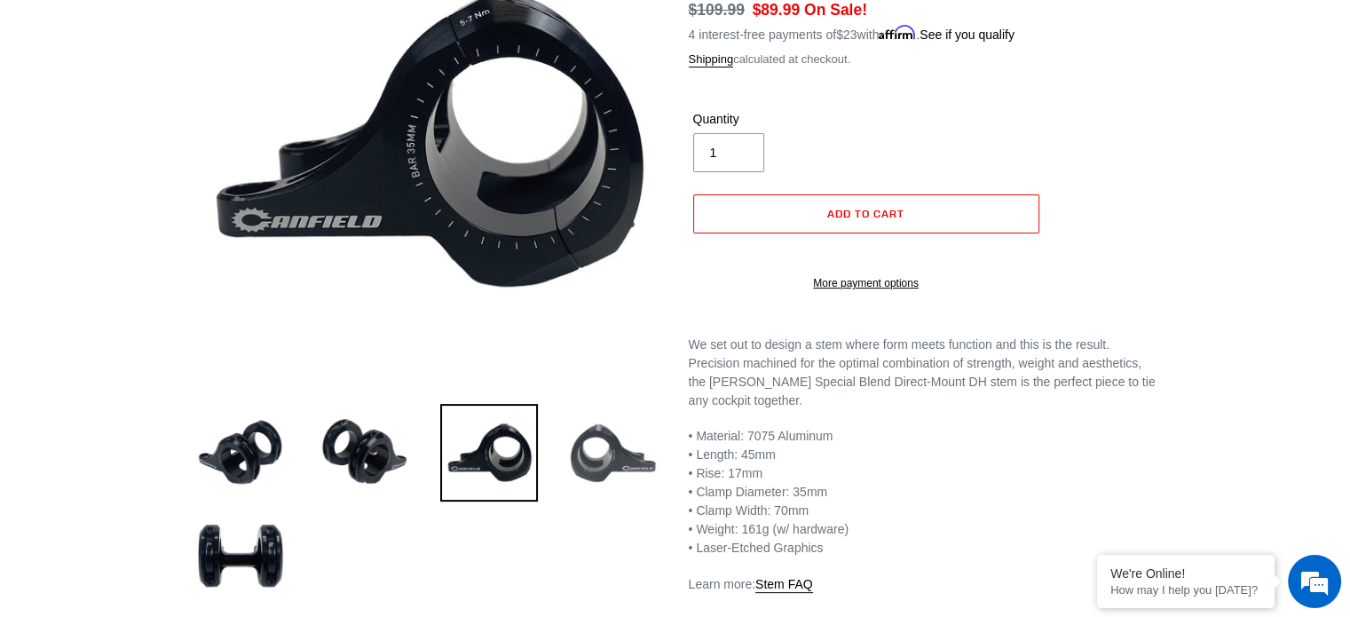
click at [598, 462] on img at bounding box center [614, 453] width 98 height 98
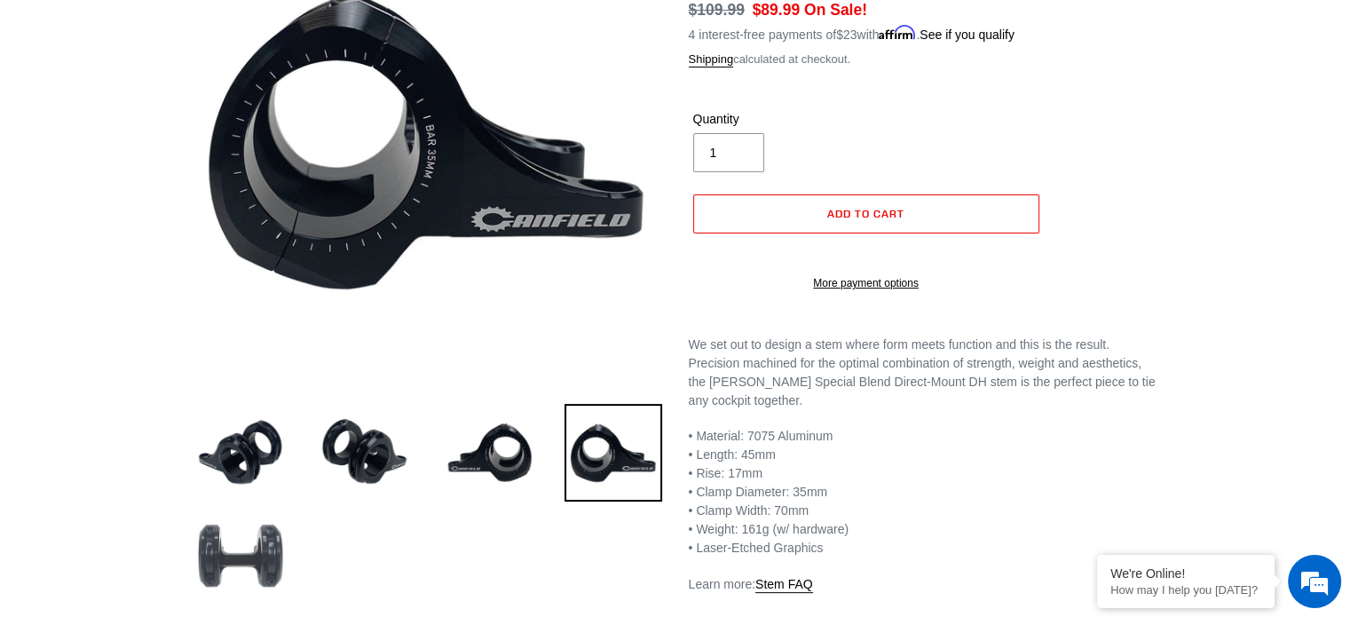
click at [278, 557] on img at bounding box center [241, 556] width 98 height 98
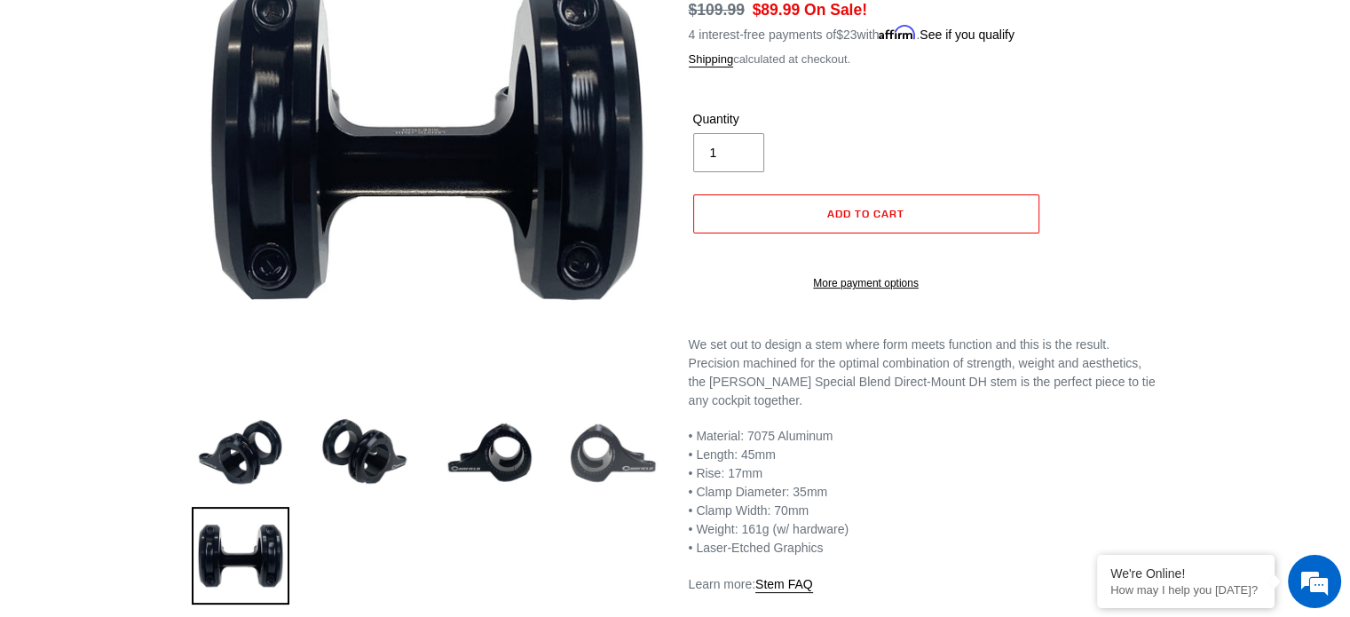
click at [587, 464] on img at bounding box center [614, 453] width 98 height 98
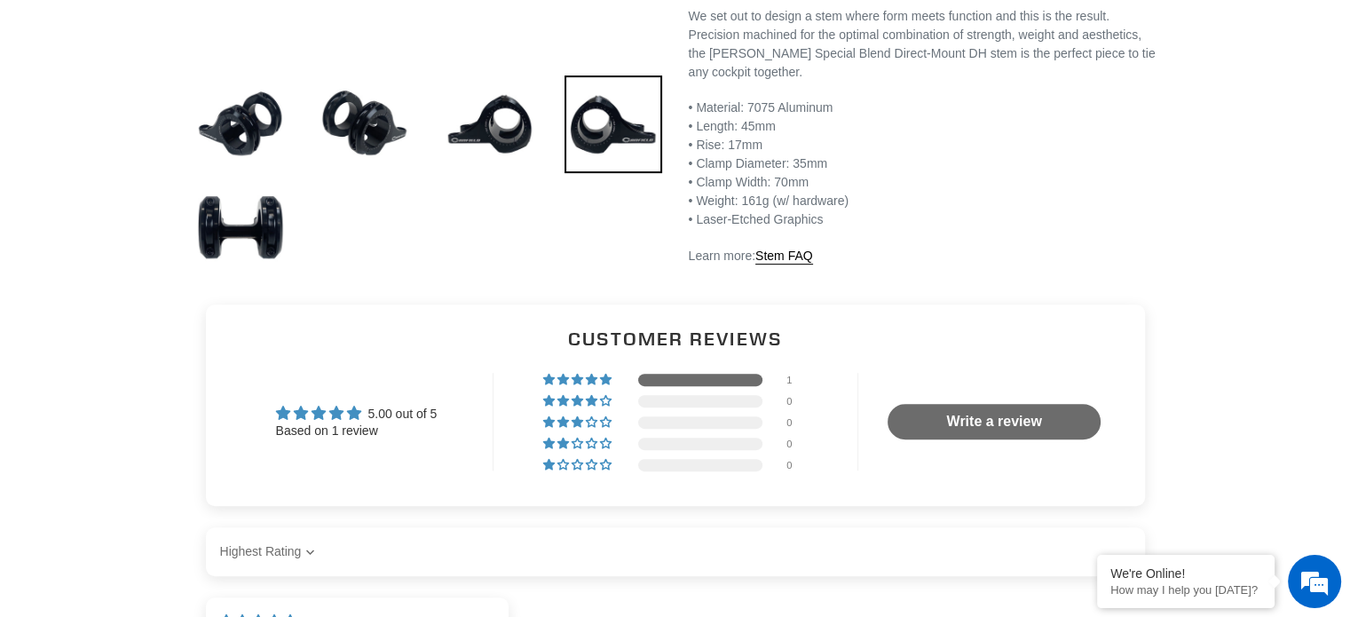
scroll to position [621, 0]
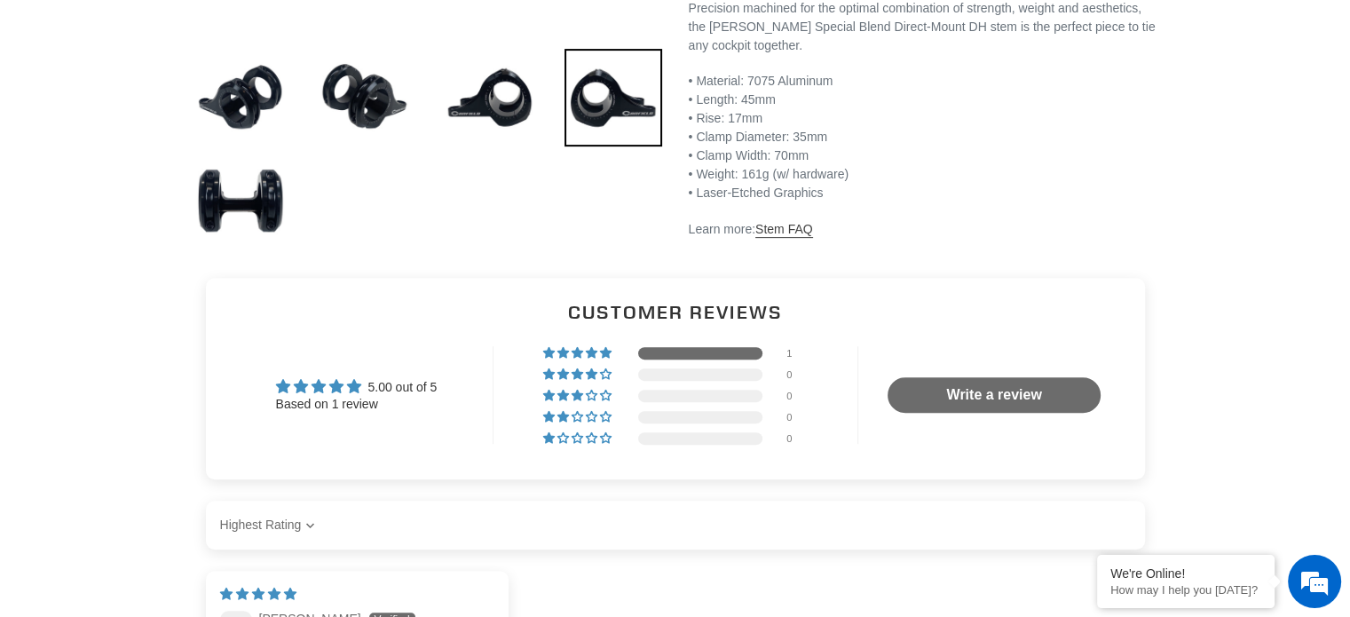
click at [771, 238] on link "Stem FAQ" at bounding box center [784, 230] width 58 height 16
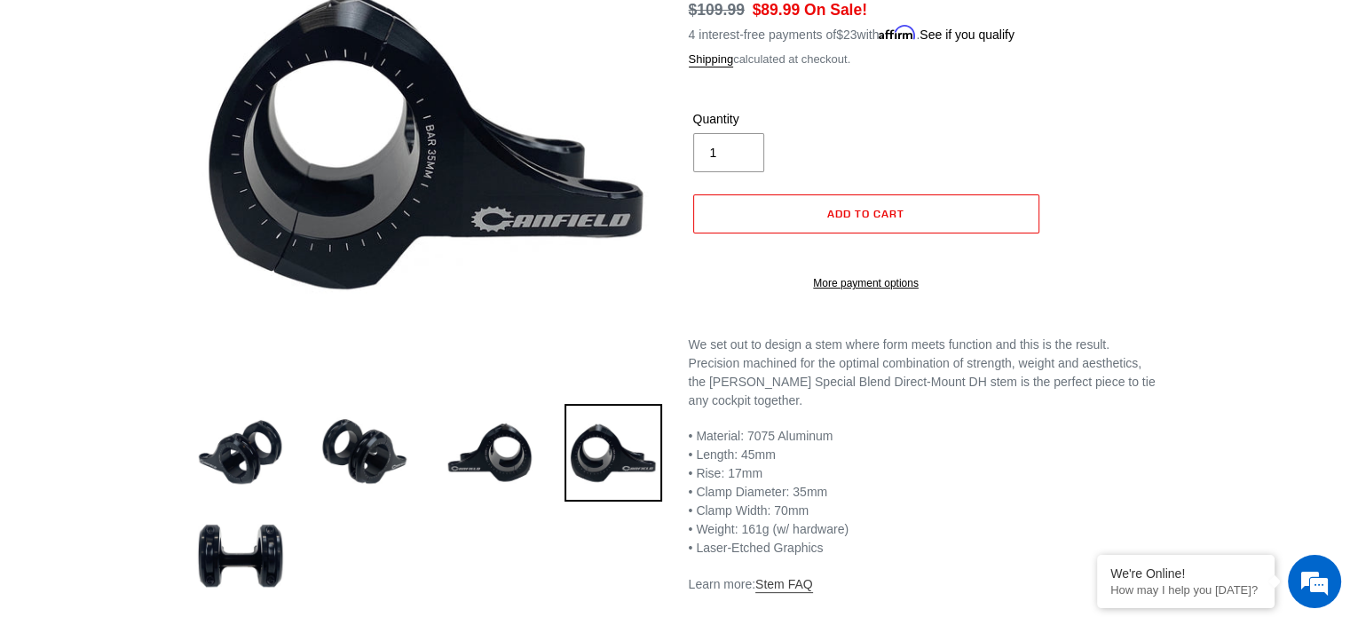
scroll to position [178, 0]
